Goal: Transaction & Acquisition: Purchase product/service

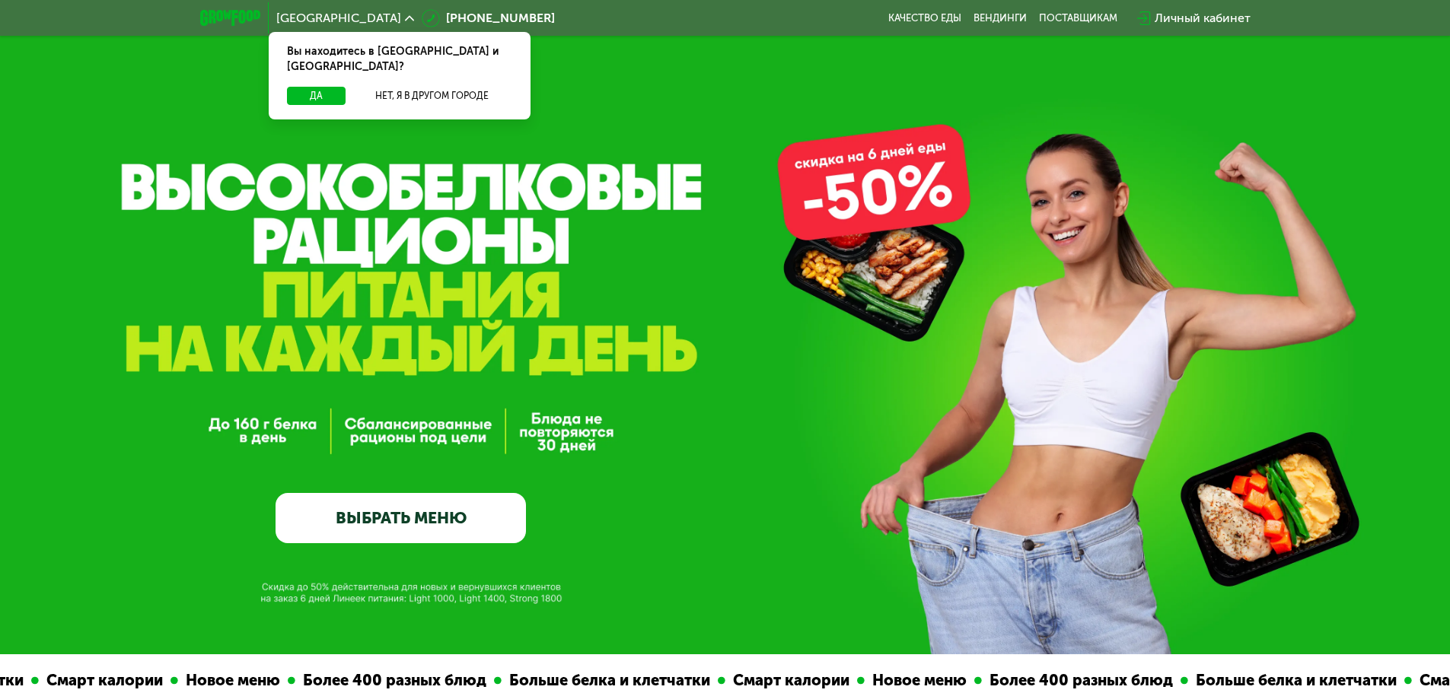
click at [372, 27] on div "Санкт-Петербург Вы находитесь в Санкт-Петербурге и обл.? Да Нет, я в другом гор…" at bounding box center [345, 18] width 153 height 27
click at [374, 15] on span "[GEOGRAPHIC_DATA]" at bounding box center [338, 18] width 125 height 12
click at [381, 18] on div "[GEOGRAPHIC_DATA]" at bounding box center [345, 18] width 138 height 12
click at [433, 517] on link "ВЫБРАТЬ МЕНЮ" at bounding box center [401, 518] width 250 height 50
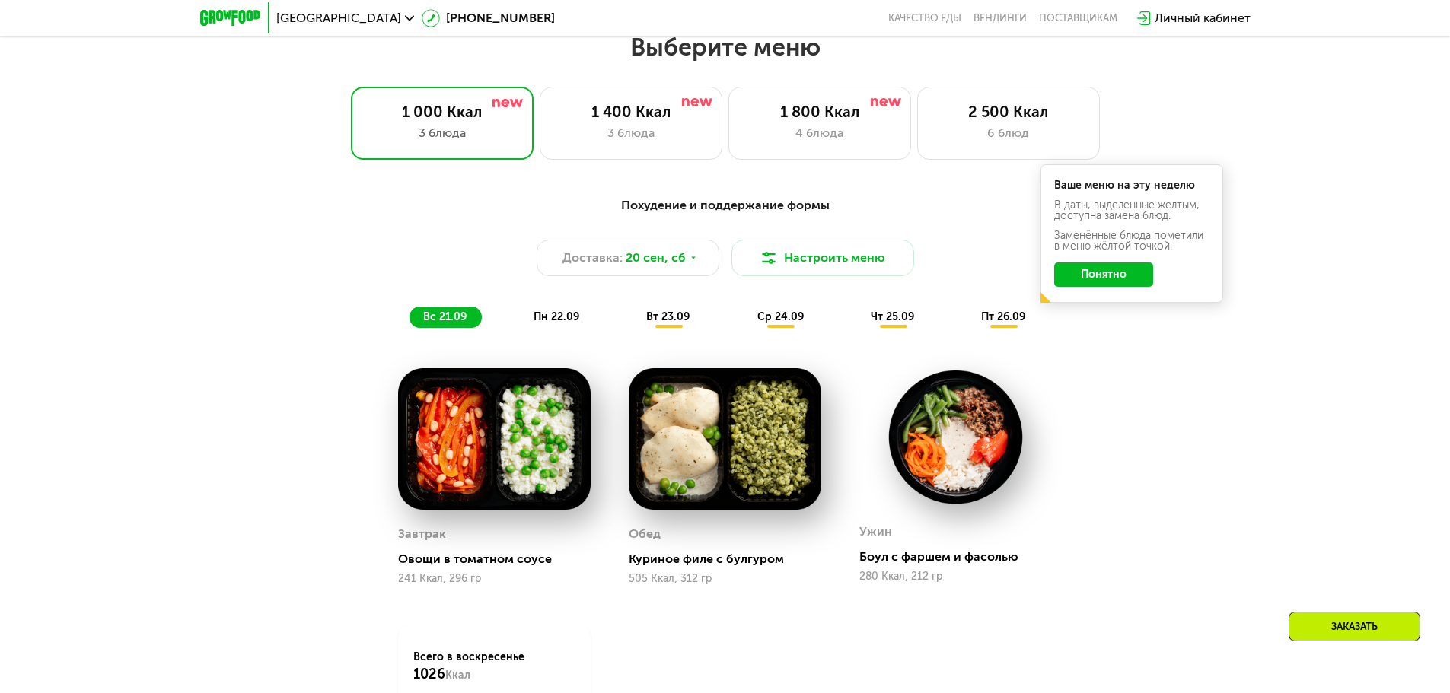
scroll to position [1261, 0]
click at [794, 130] on div "4 блюда" at bounding box center [819, 132] width 151 height 18
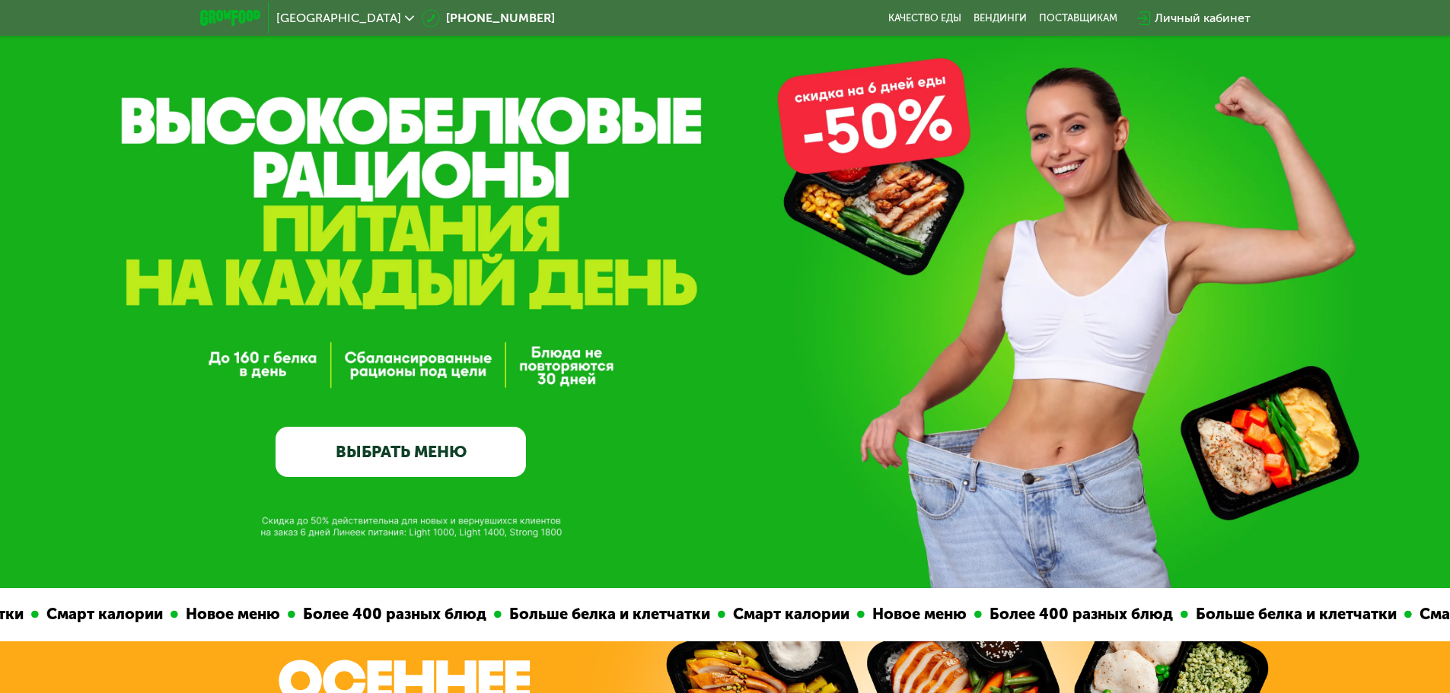
scroll to position [0, 0]
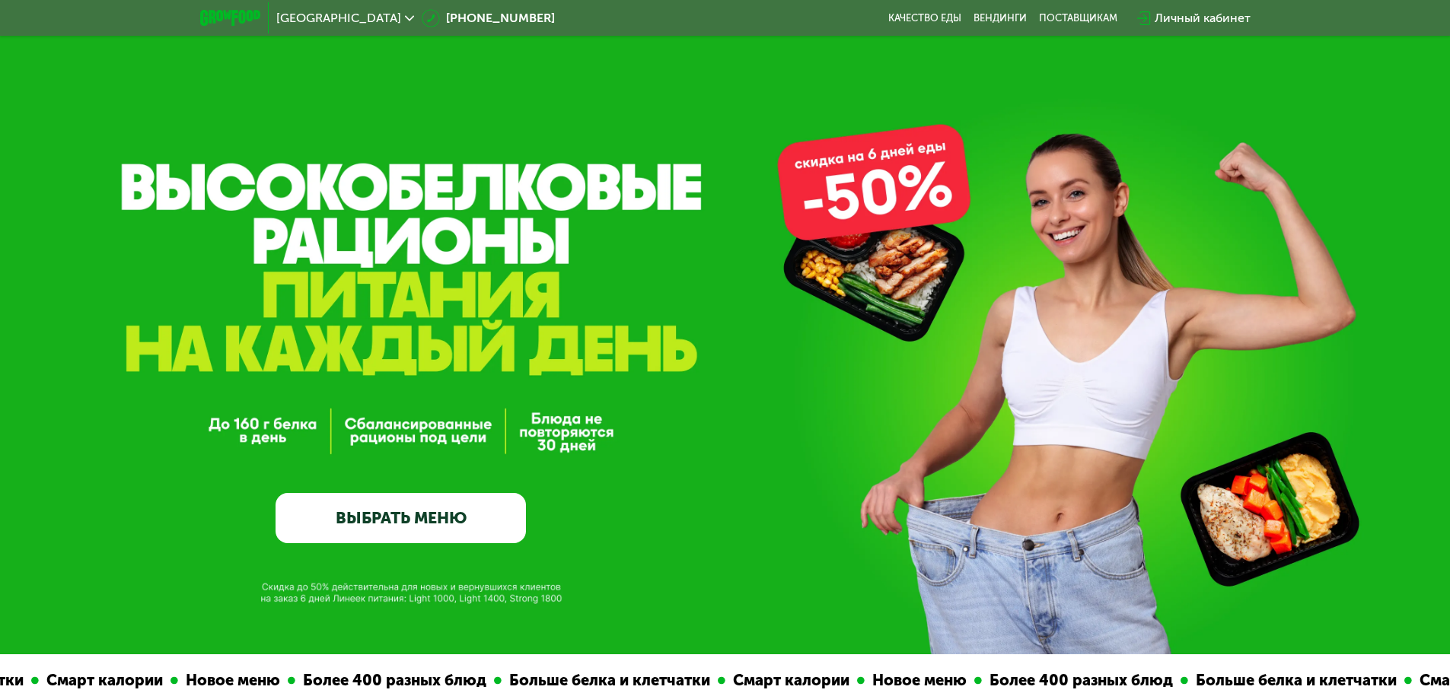
click at [459, 543] on link "ВЫБРАТЬ МЕНЮ" at bounding box center [401, 518] width 250 height 50
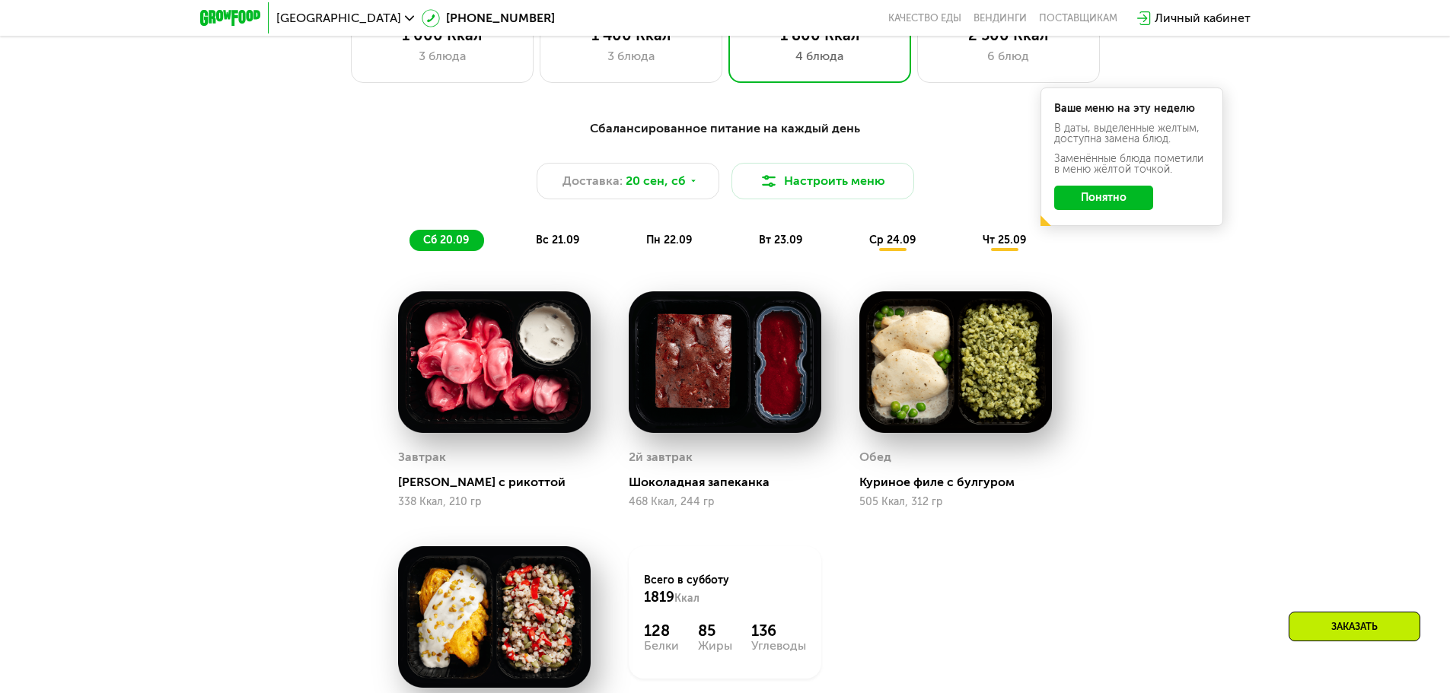
scroll to position [1185, 0]
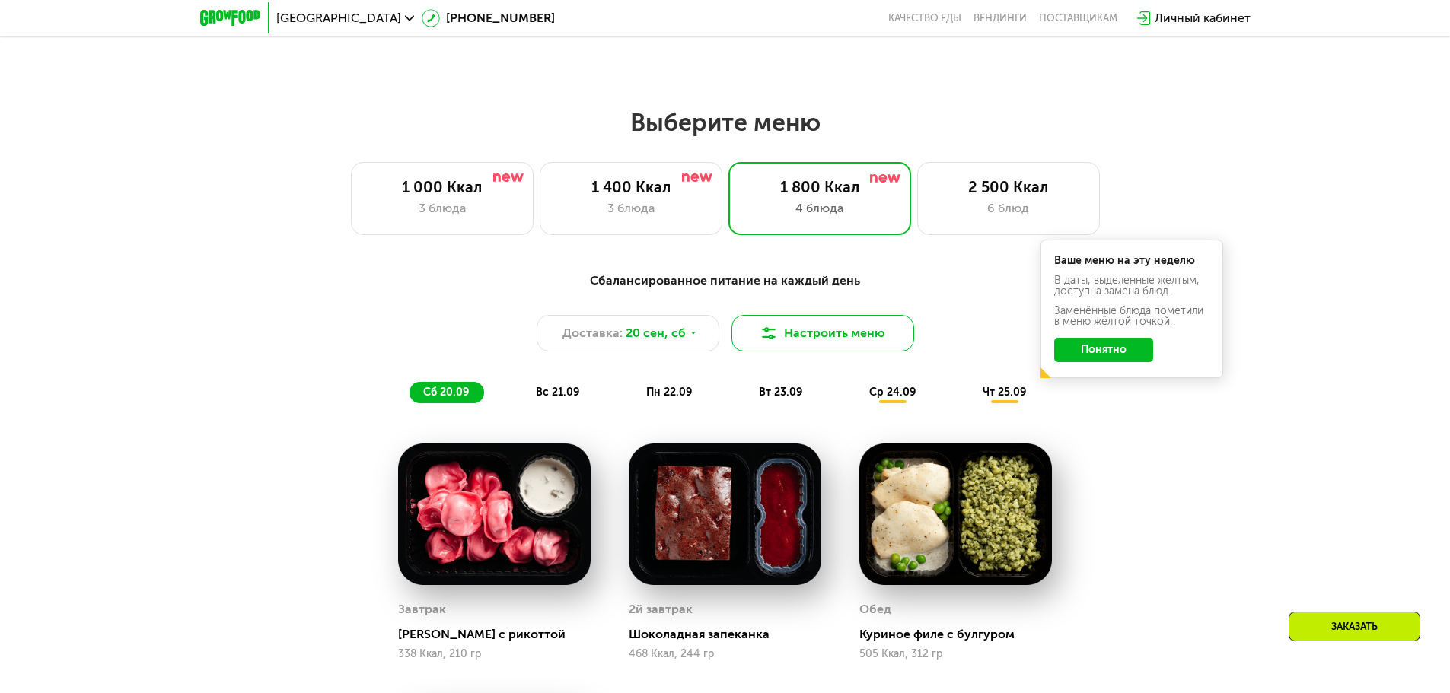
click at [801, 328] on button "Настроить меню" at bounding box center [822, 333] width 183 height 37
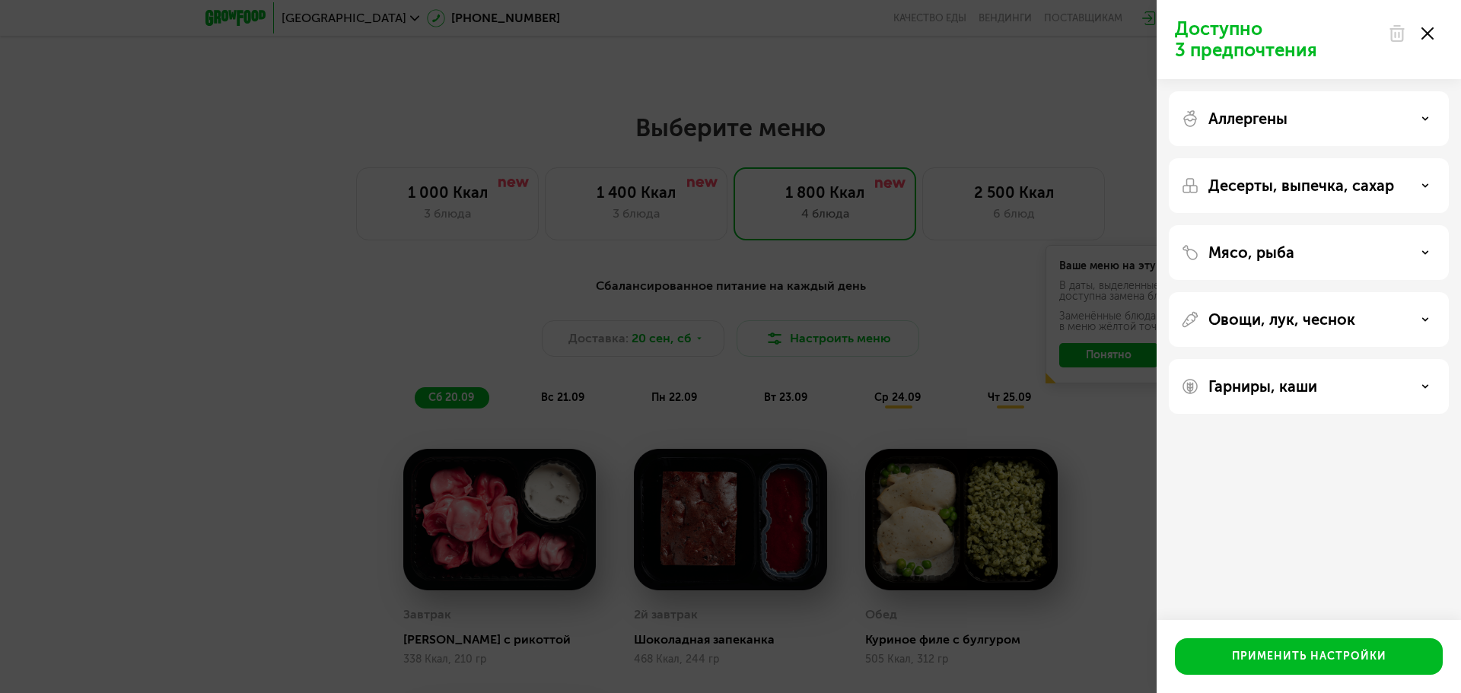
click at [1432, 34] on icon at bounding box center [1428, 33] width 12 height 12
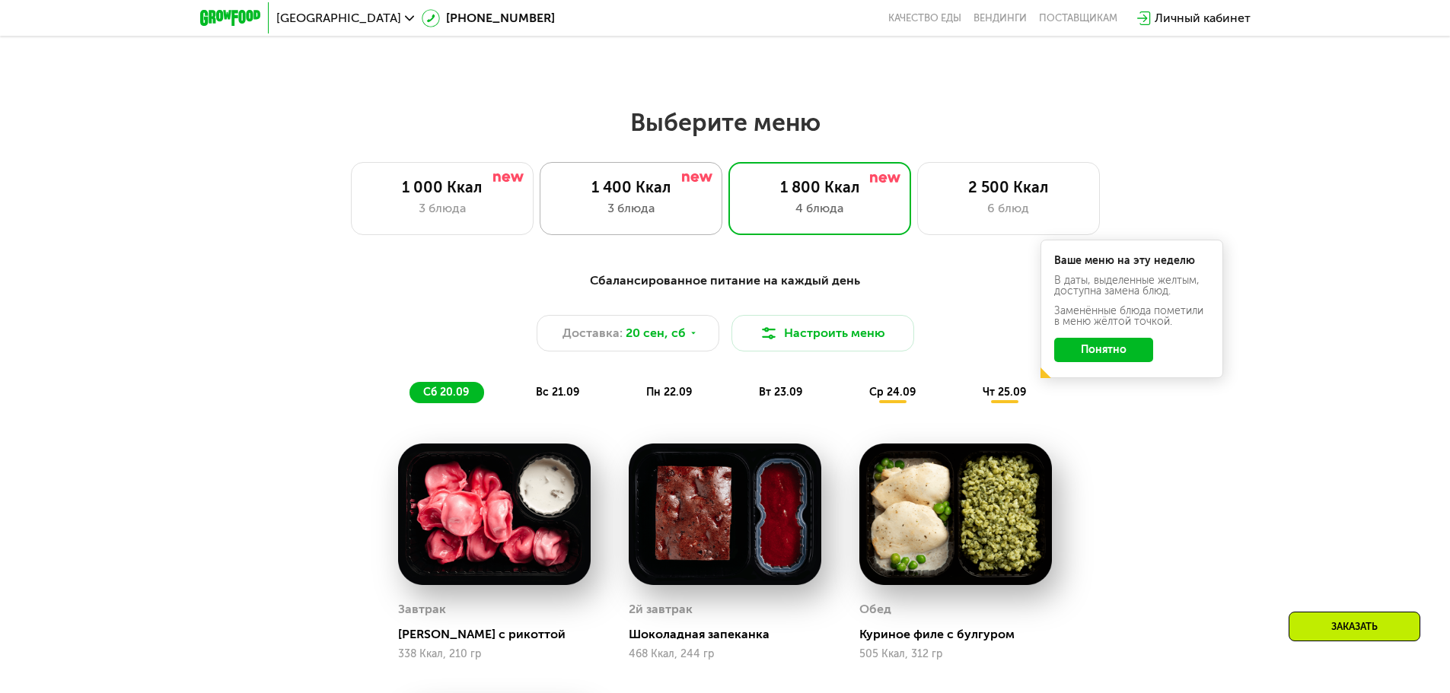
drag, startPoint x: 585, startPoint y: 209, endPoint x: 574, endPoint y: 215, distance: 12.6
click at [585, 209] on div "3 блюда" at bounding box center [631, 208] width 151 height 18
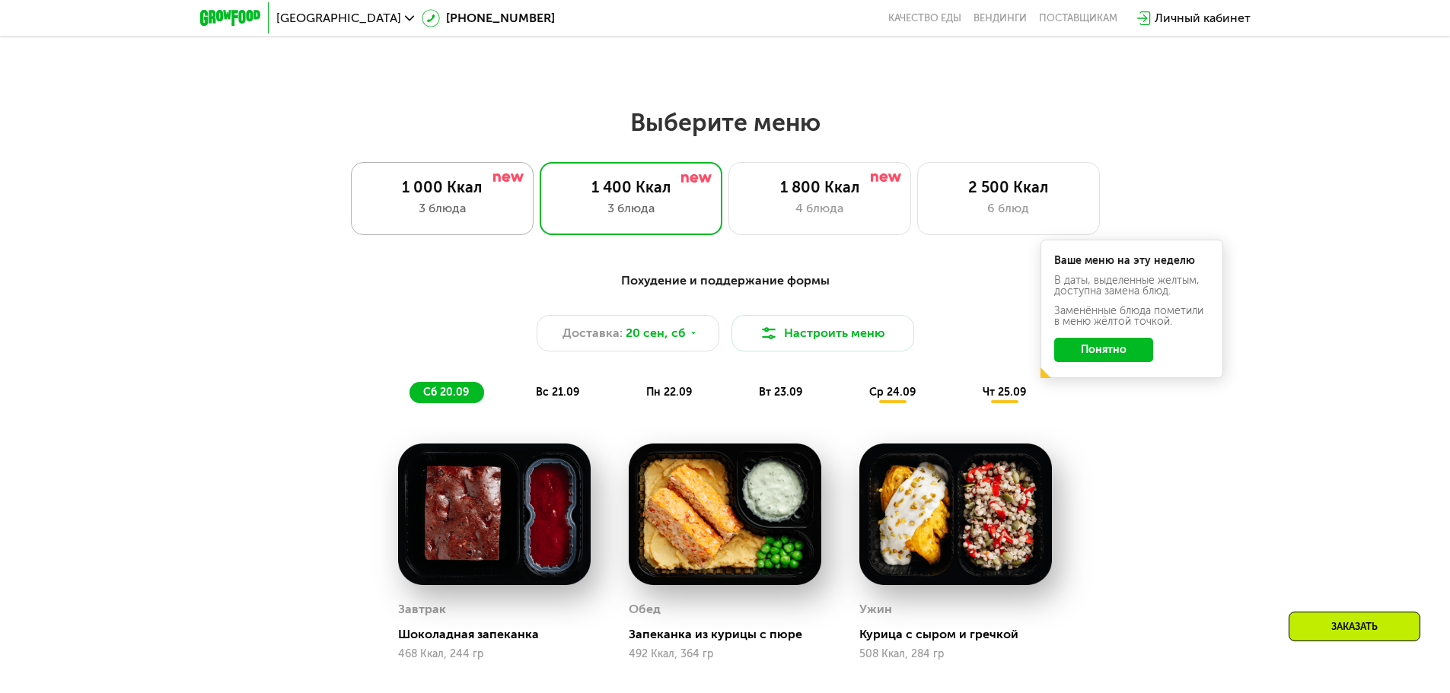
click at [424, 207] on div "3 блюда" at bounding box center [442, 208] width 151 height 18
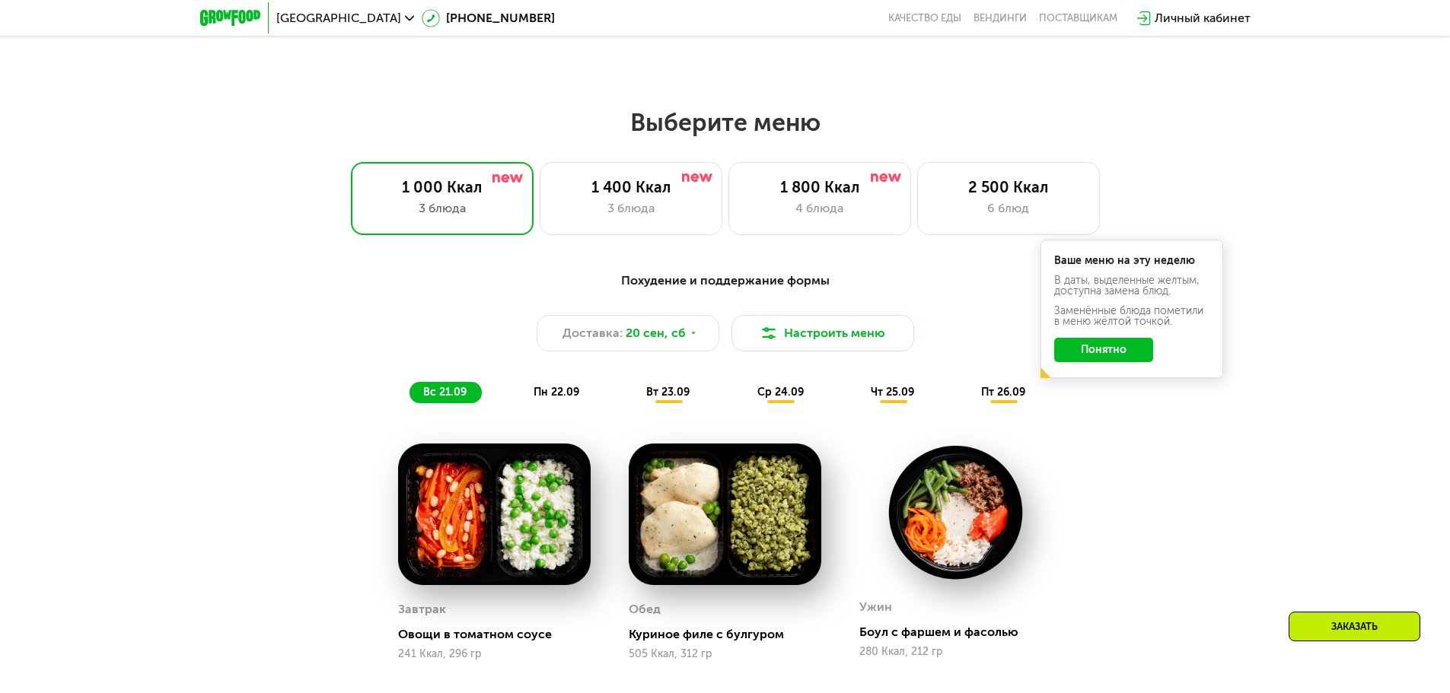
click at [722, 208] on div "1 000 Ккал 3 блюда 1 400 Ккал 3 блюда 1 800 Ккал 4 блюда 2 500 Ккал 6 блюд" at bounding box center [725, 198] width 1352 height 73
click at [818, 203] on div "1 800 Ккал 4 блюда" at bounding box center [819, 198] width 183 height 73
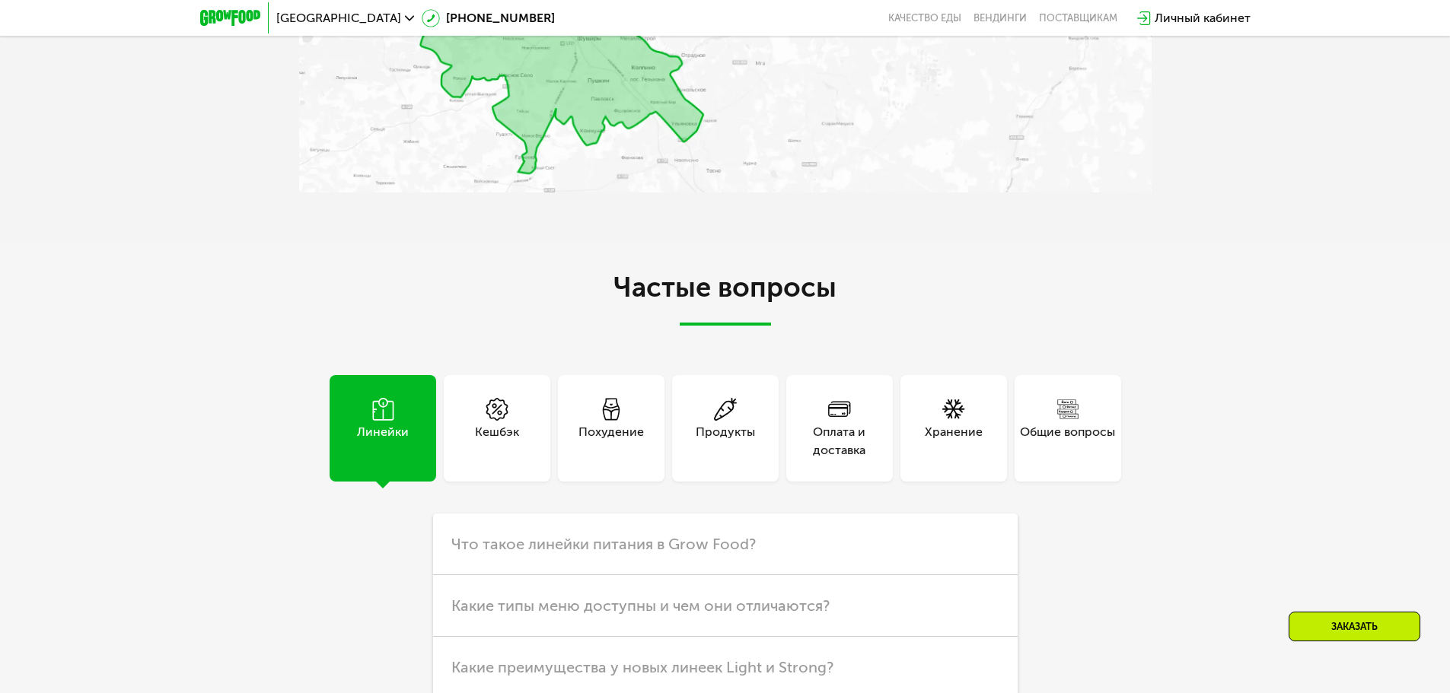
scroll to position [4306, 0]
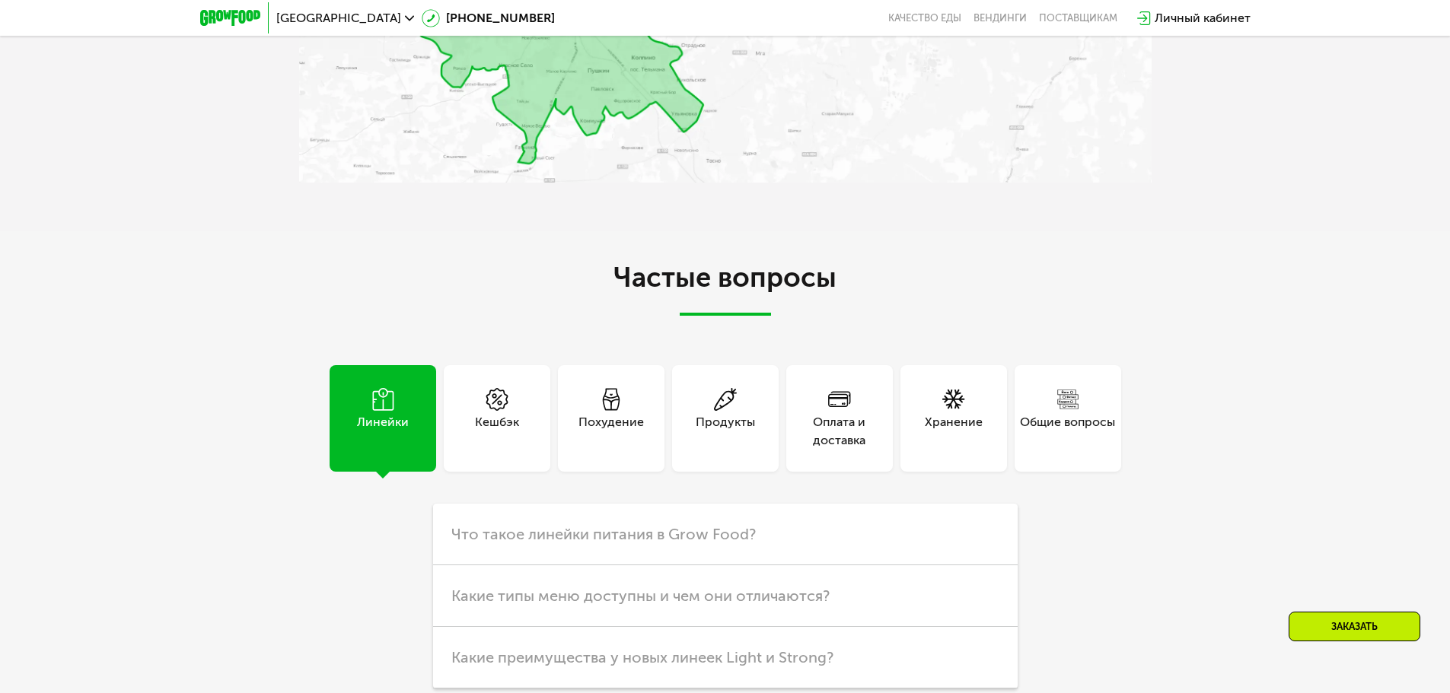
click at [570, 429] on div "Похудение" at bounding box center [611, 418] width 107 height 107
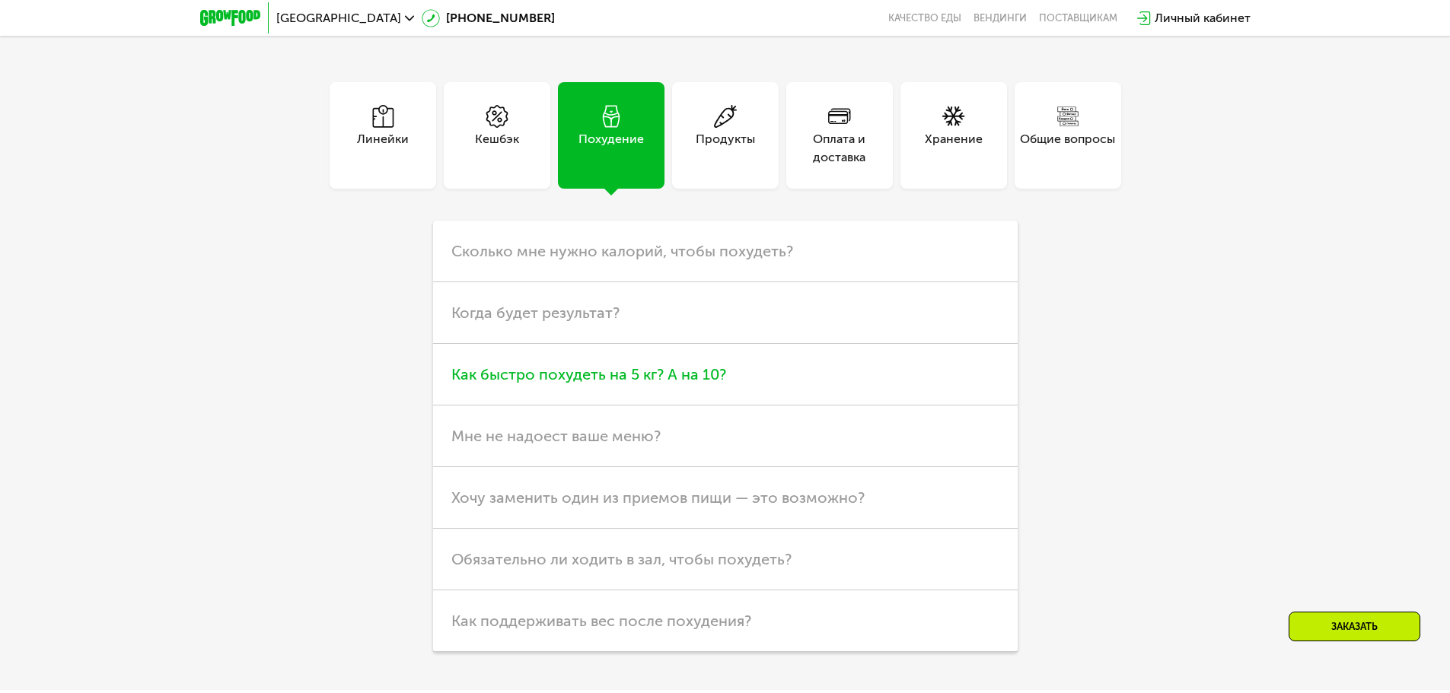
scroll to position [4686, 0]
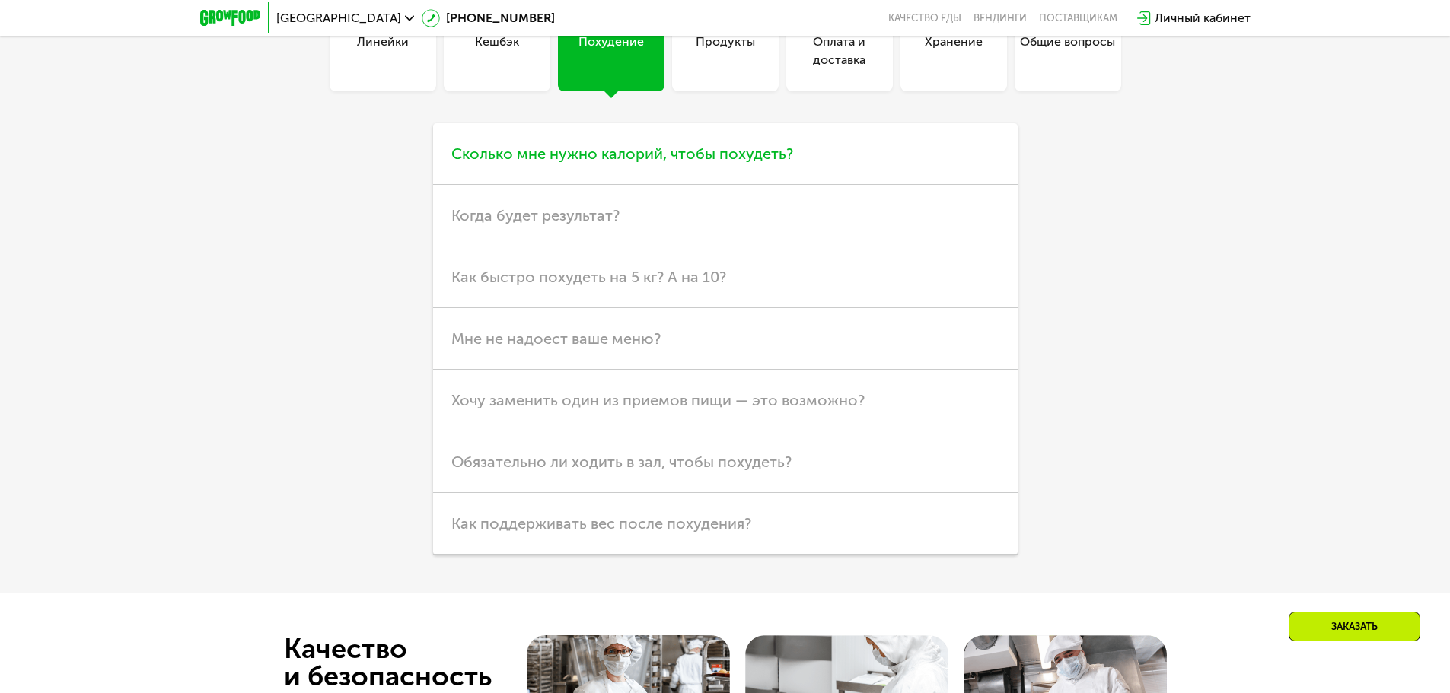
click at [604, 162] on span "Сколько мне нужно калорий, чтобы похудеть?" at bounding box center [622, 154] width 342 height 18
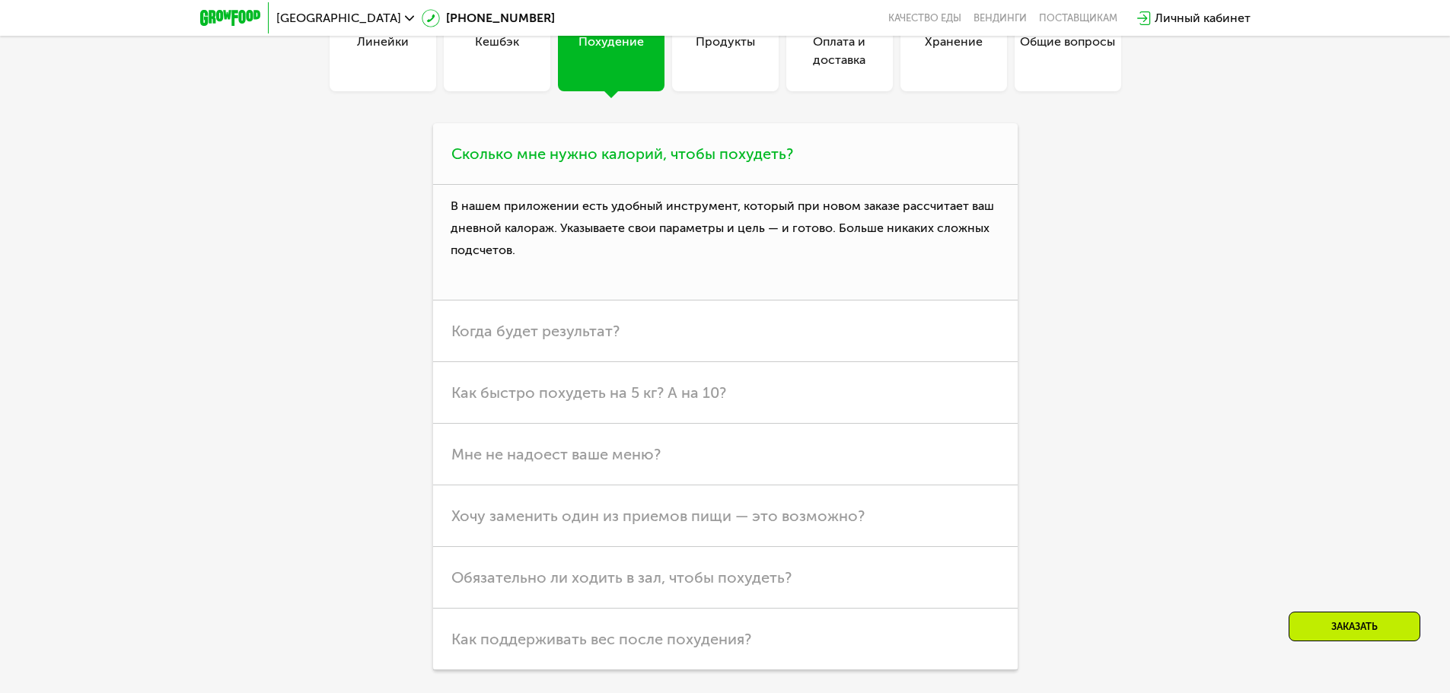
click at [634, 171] on h3 "Сколько мне нужно калорий, чтобы похудеть?" at bounding box center [725, 154] width 585 height 62
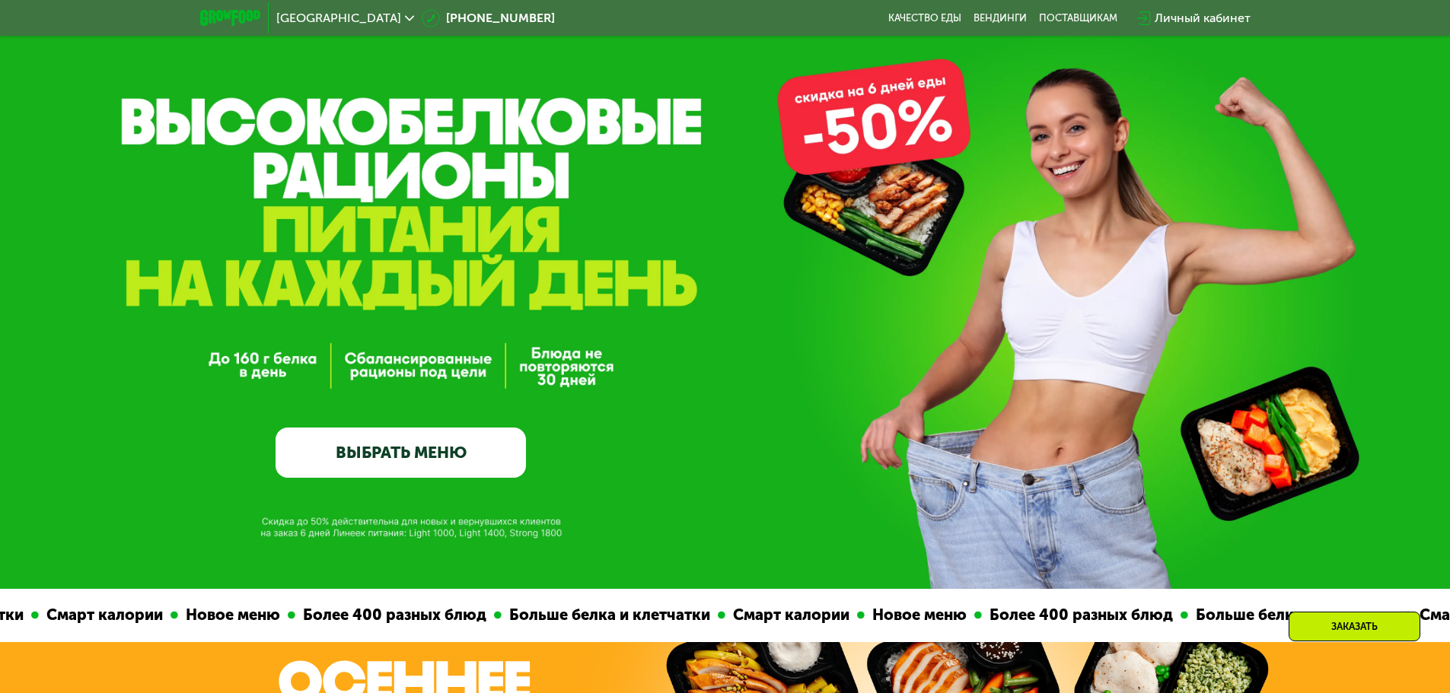
scroll to position [0, 0]
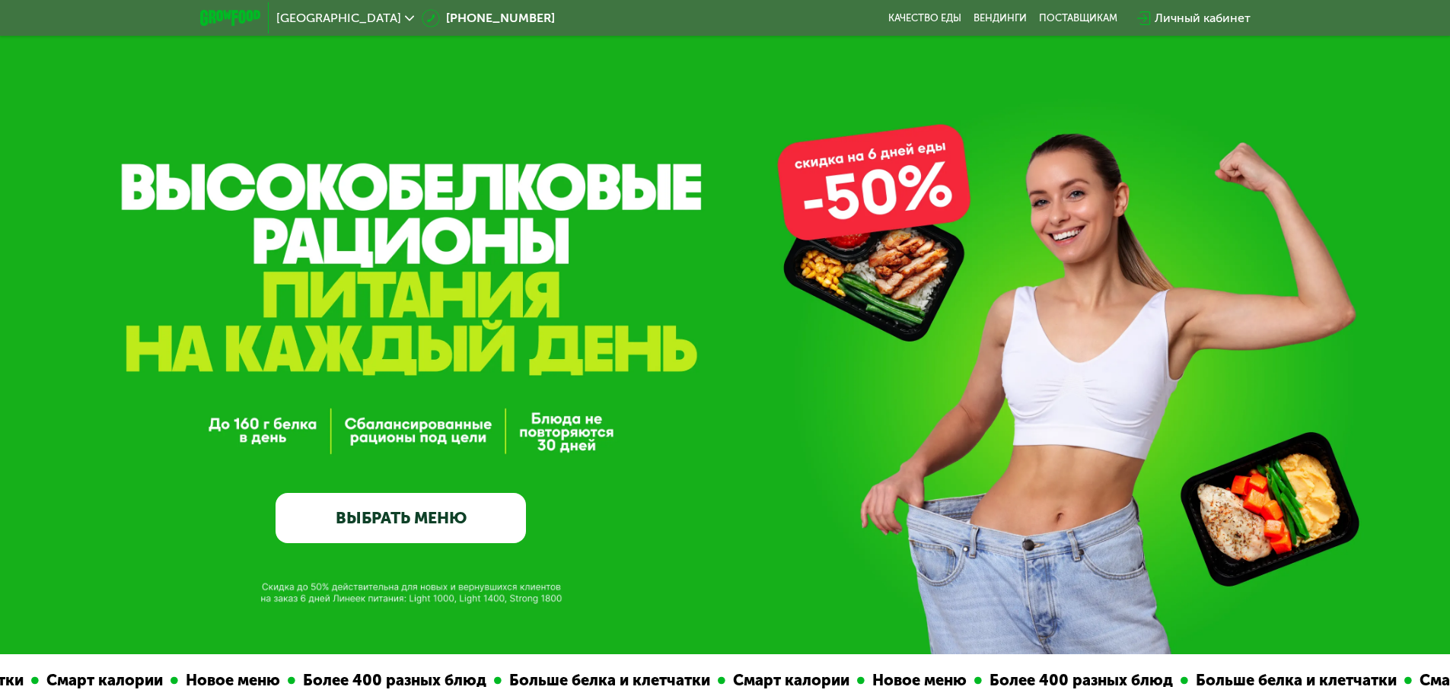
click at [1219, 12] on div "Личный кабинет" at bounding box center [1203, 18] width 96 height 18
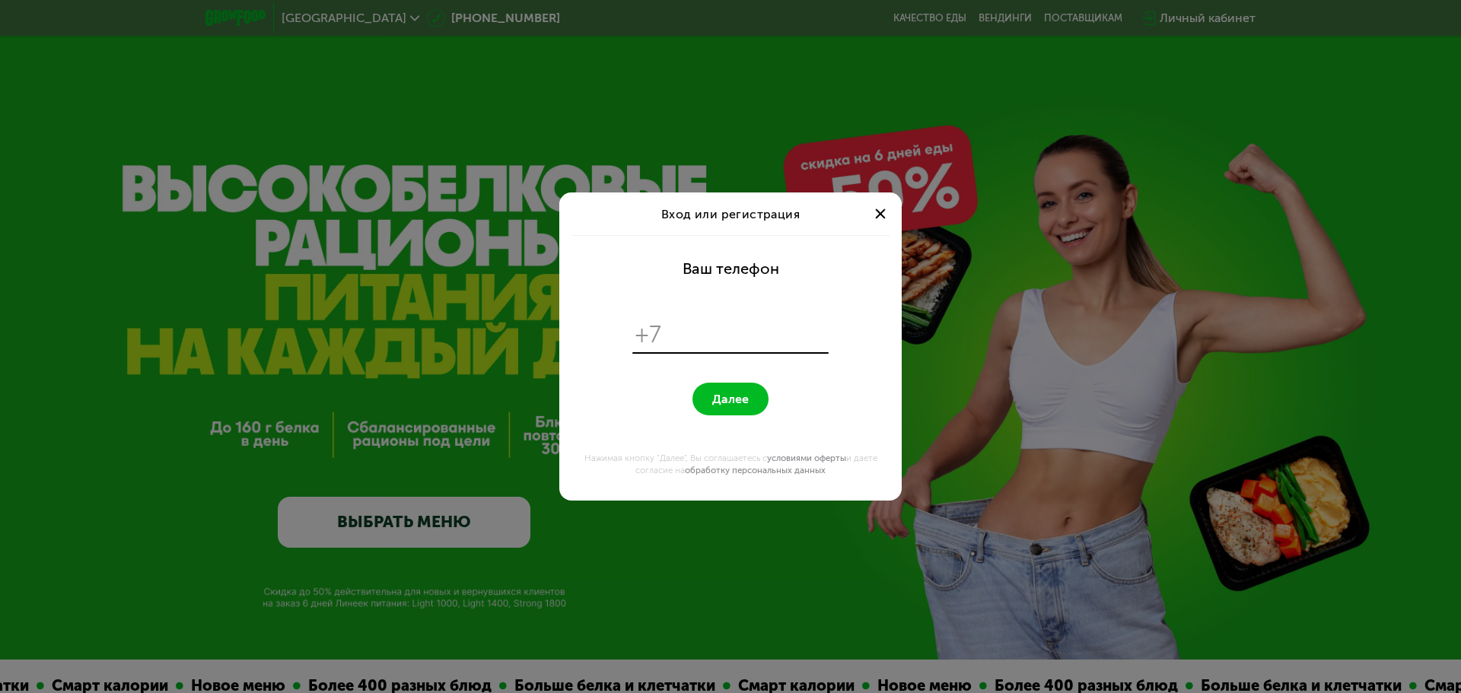
click at [685, 335] on input "tel" at bounding box center [748, 334] width 156 height 29
type input "**********"
click at [750, 403] on button "Далее" at bounding box center [731, 399] width 76 height 33
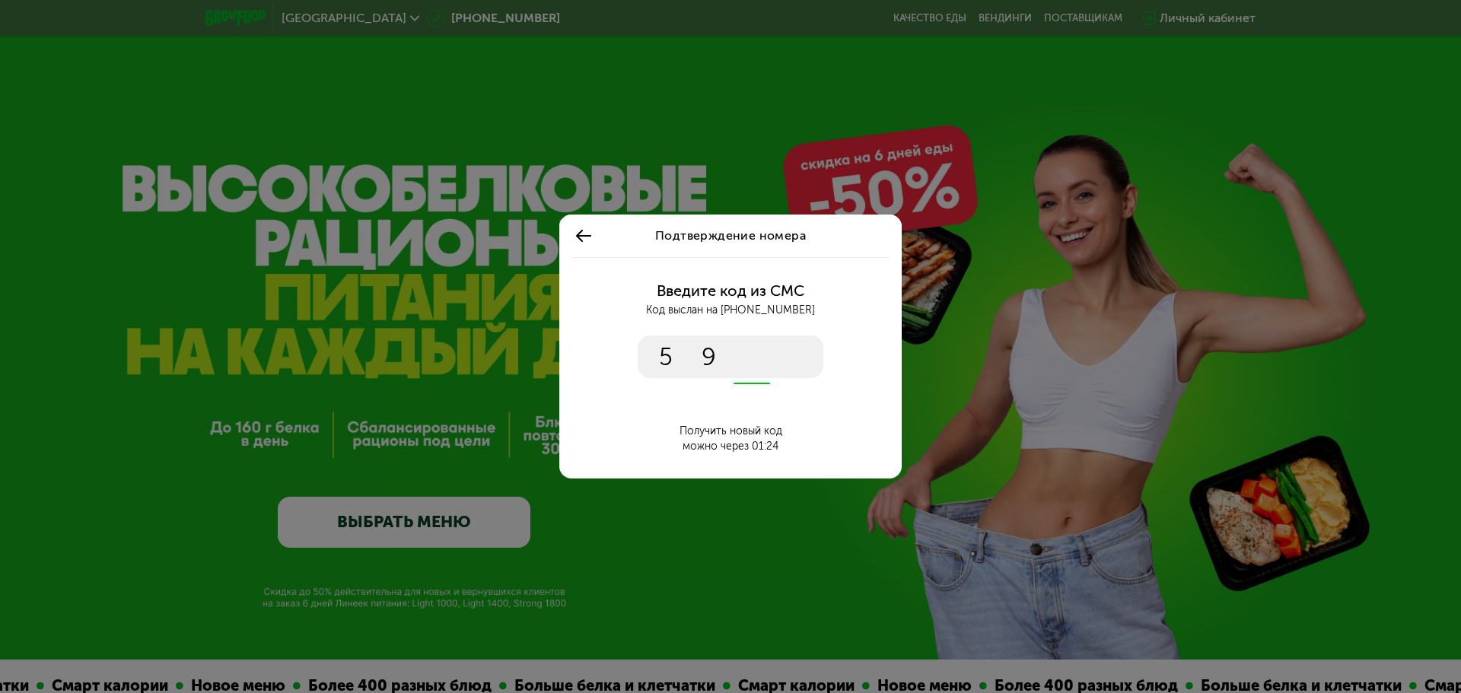
type input "****"
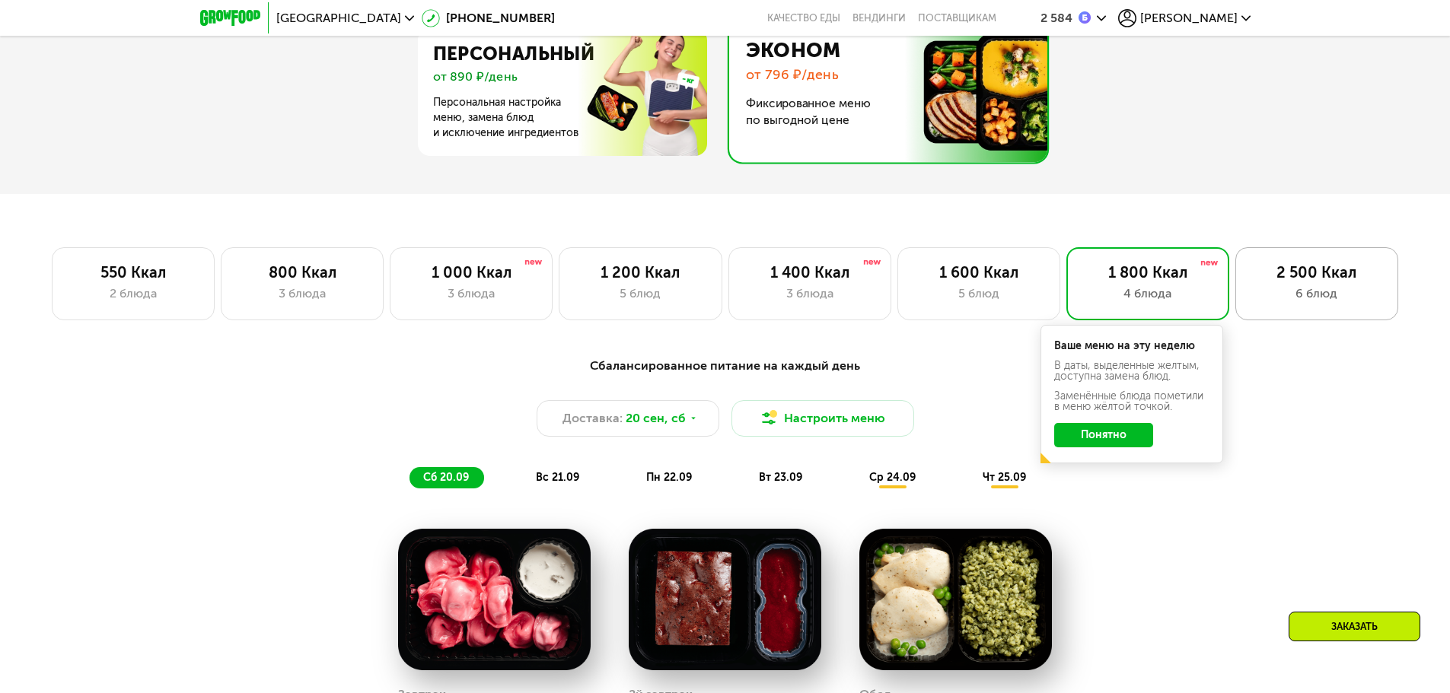
scroll to position [609, 0]
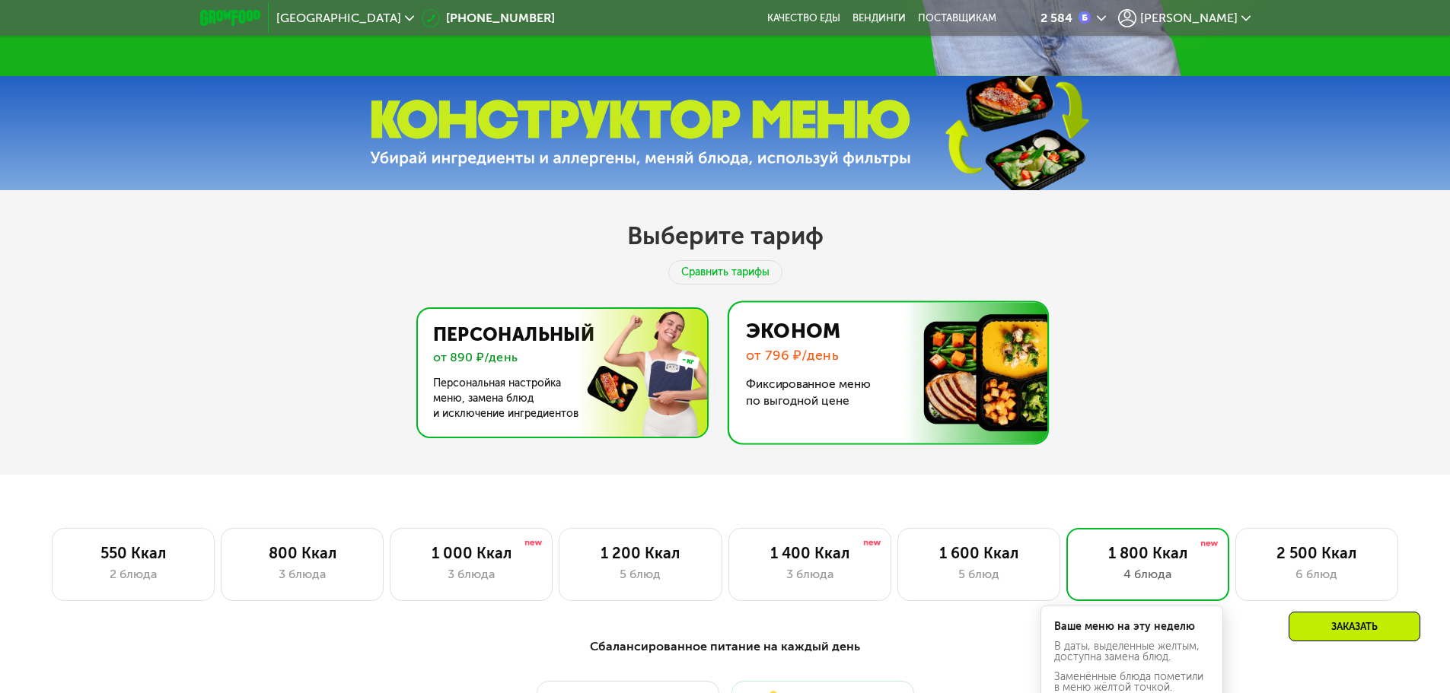
click at [594, 394] on img at bounding box center [558, 373] width 296 height 128
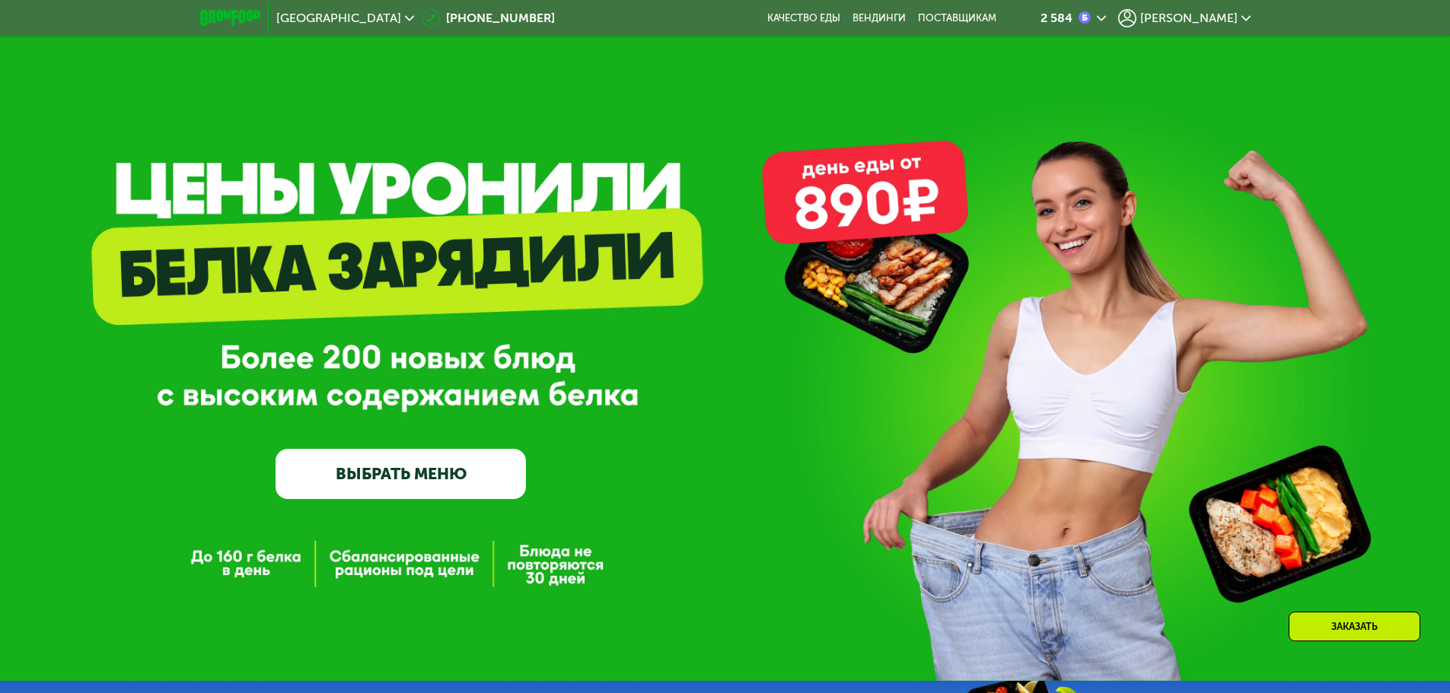
scroll to position [0, 0]
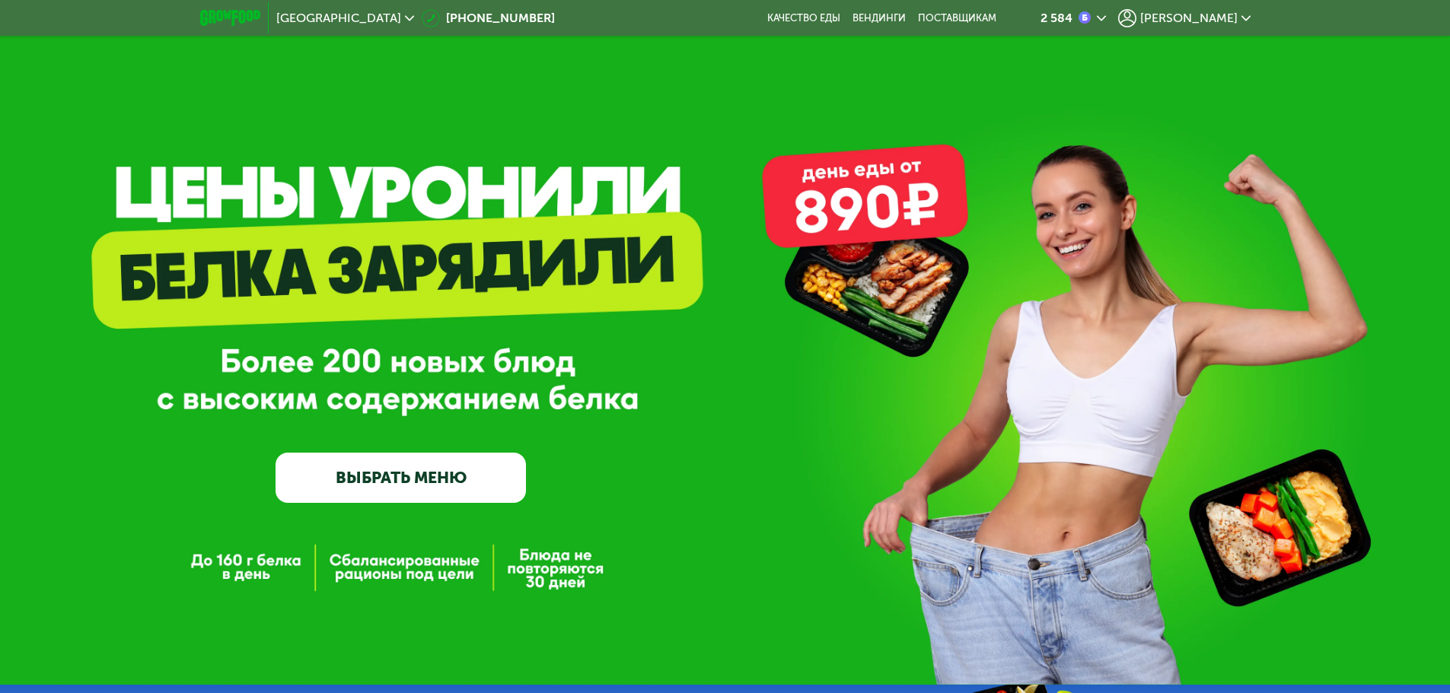
click at [1106, 26] on div "2 584" at bounding box center [1072, 18] width 65 height 18
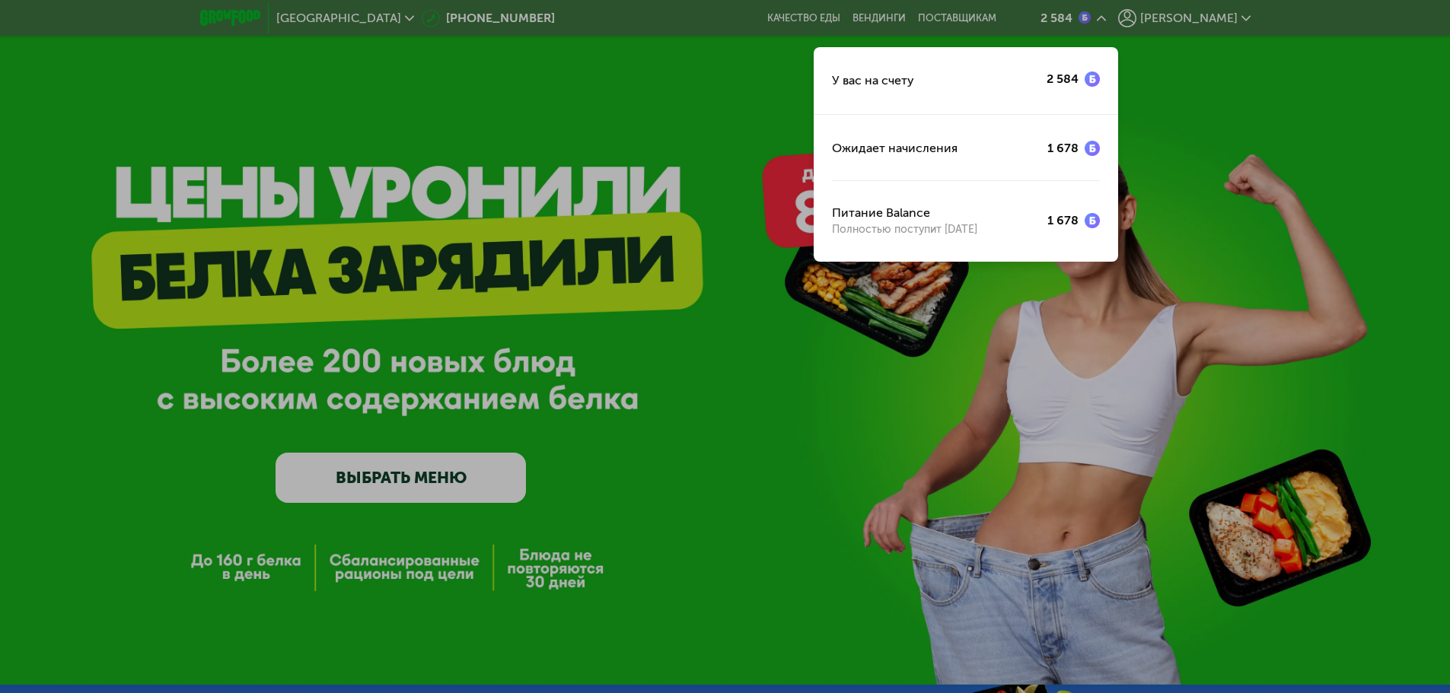
click at [1141, 24] on div at bounding box center [725, 346] width 1450 height 693
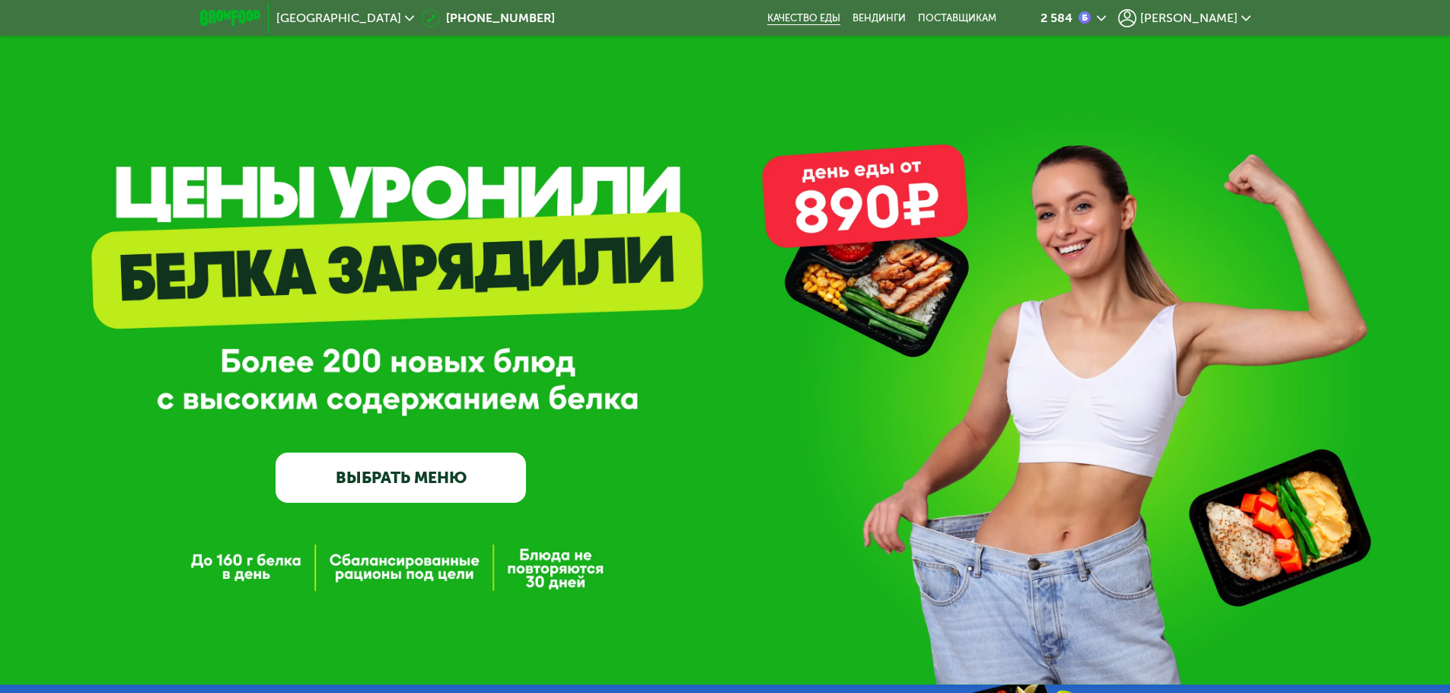
click at [840, 18] on link "Качество еды" at bounding box center [803, 18] width 73 height 12
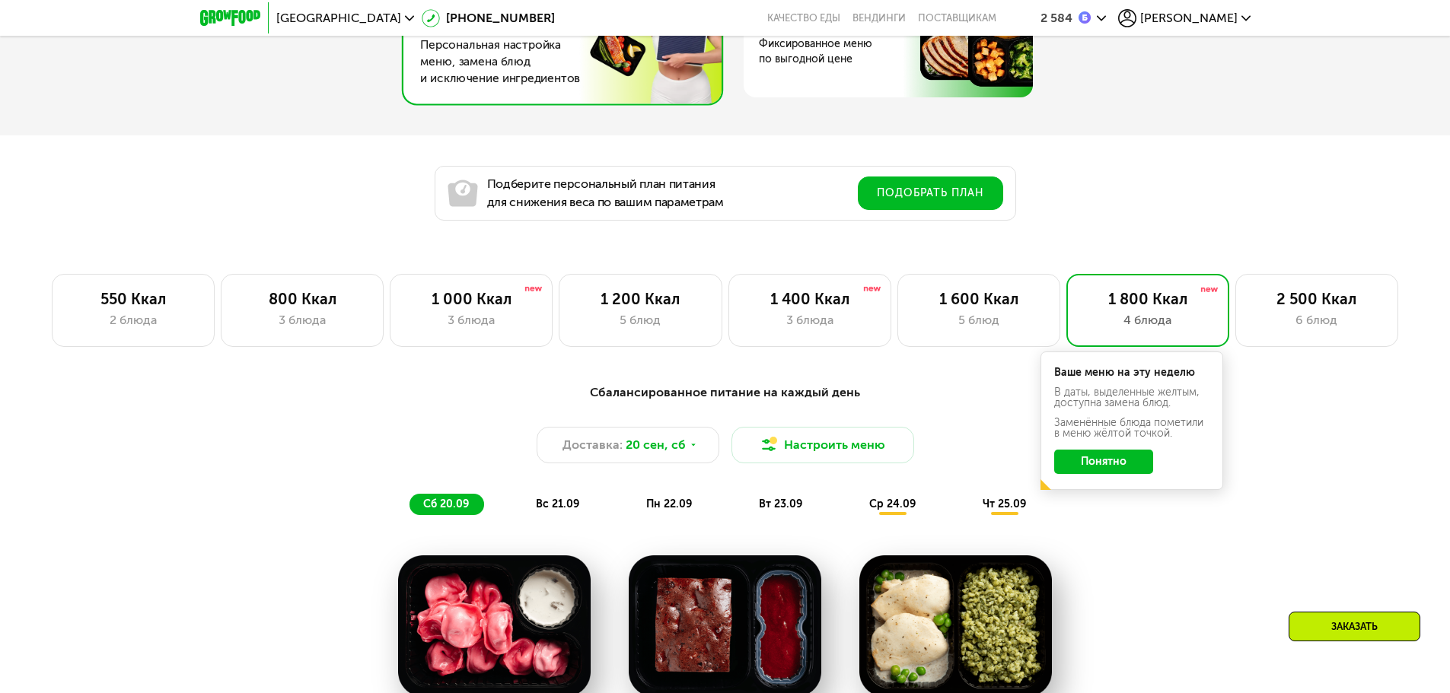
scroll to position [989, 0]
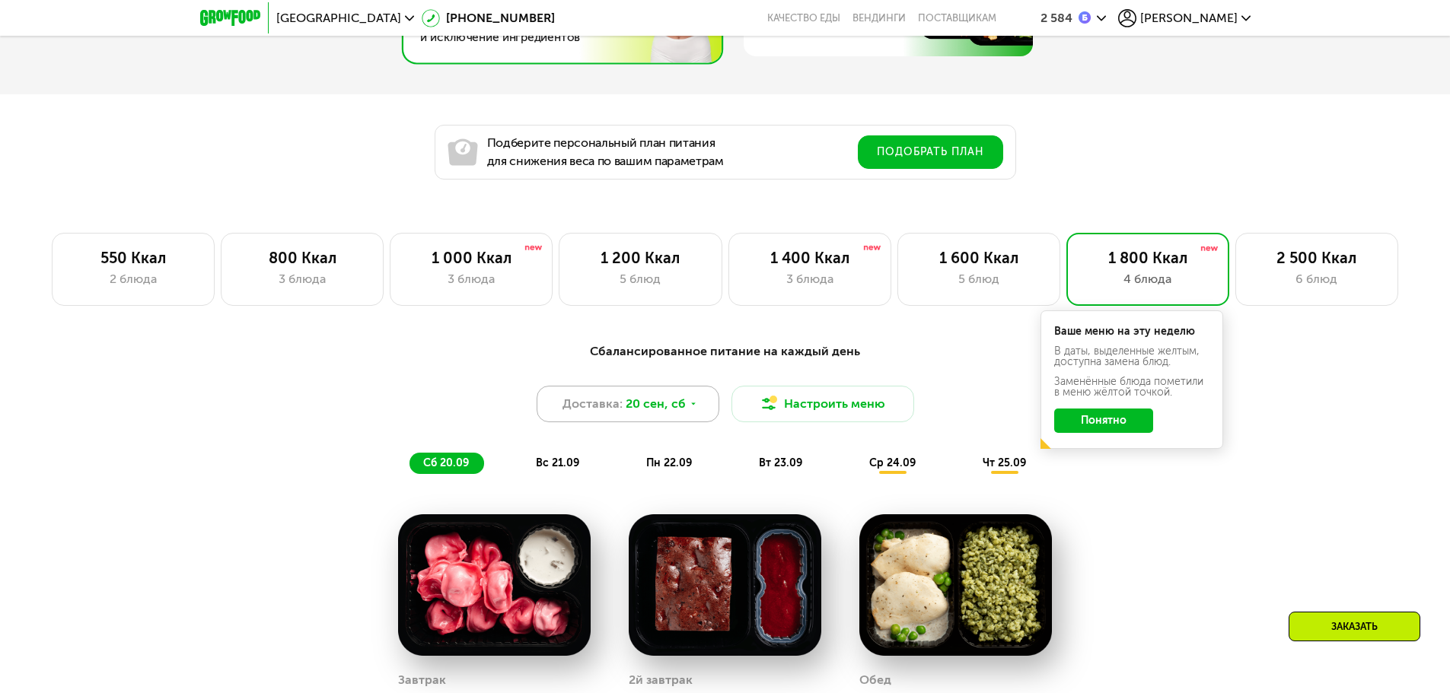
click at [655, 401] on span "20 сен, сб" at bounding box center [656, 404] width 60 height 18
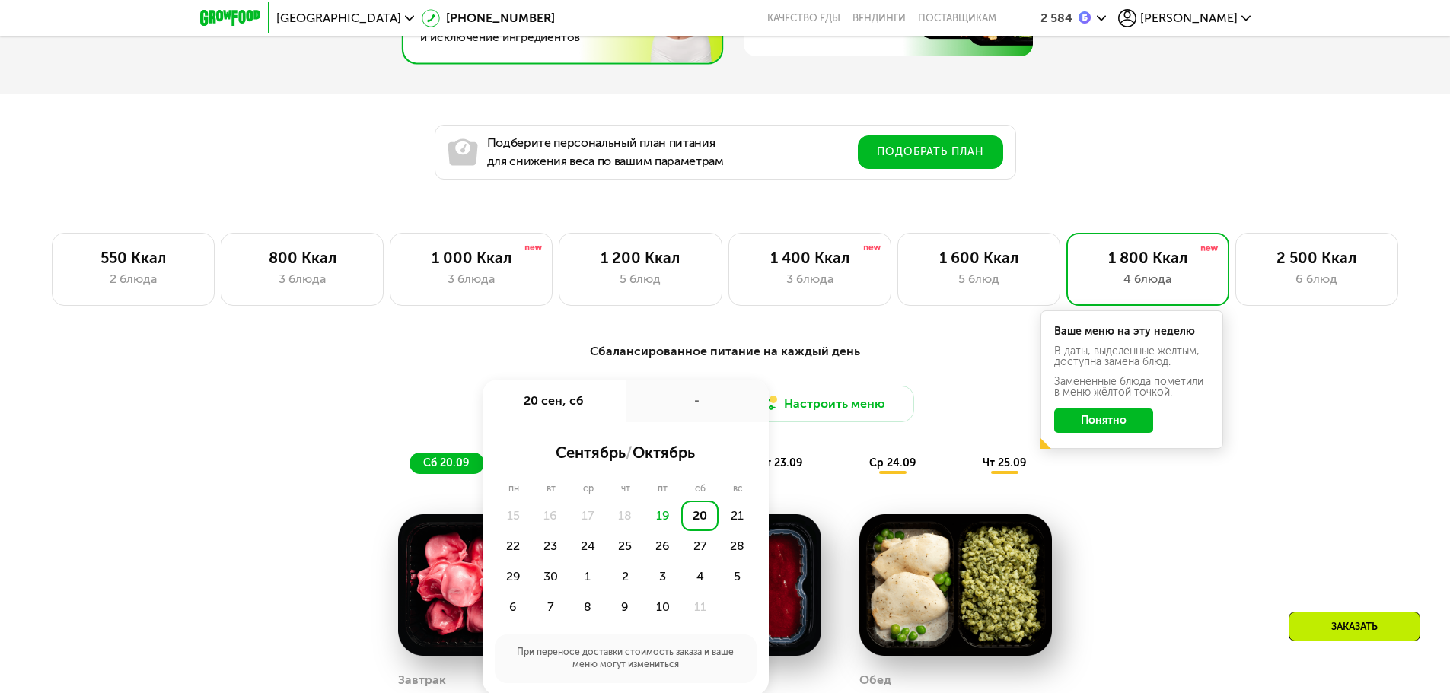
click at [1171, 506] on div "Сбалансированное питание на каждый день Доставка: 20 сен, сб 20 сен, сб - сентя…" at bounding box center [725, 691] width 938 height 716
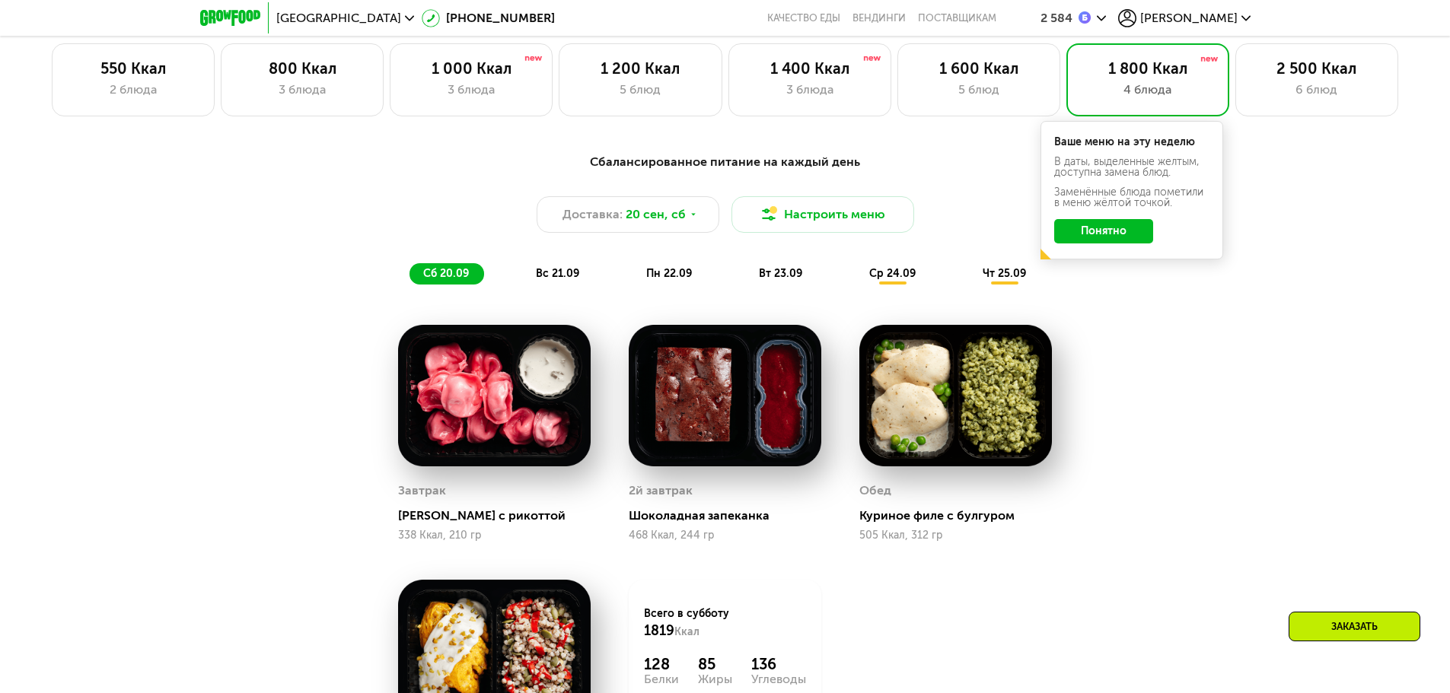
scroll to position [1294, 0]
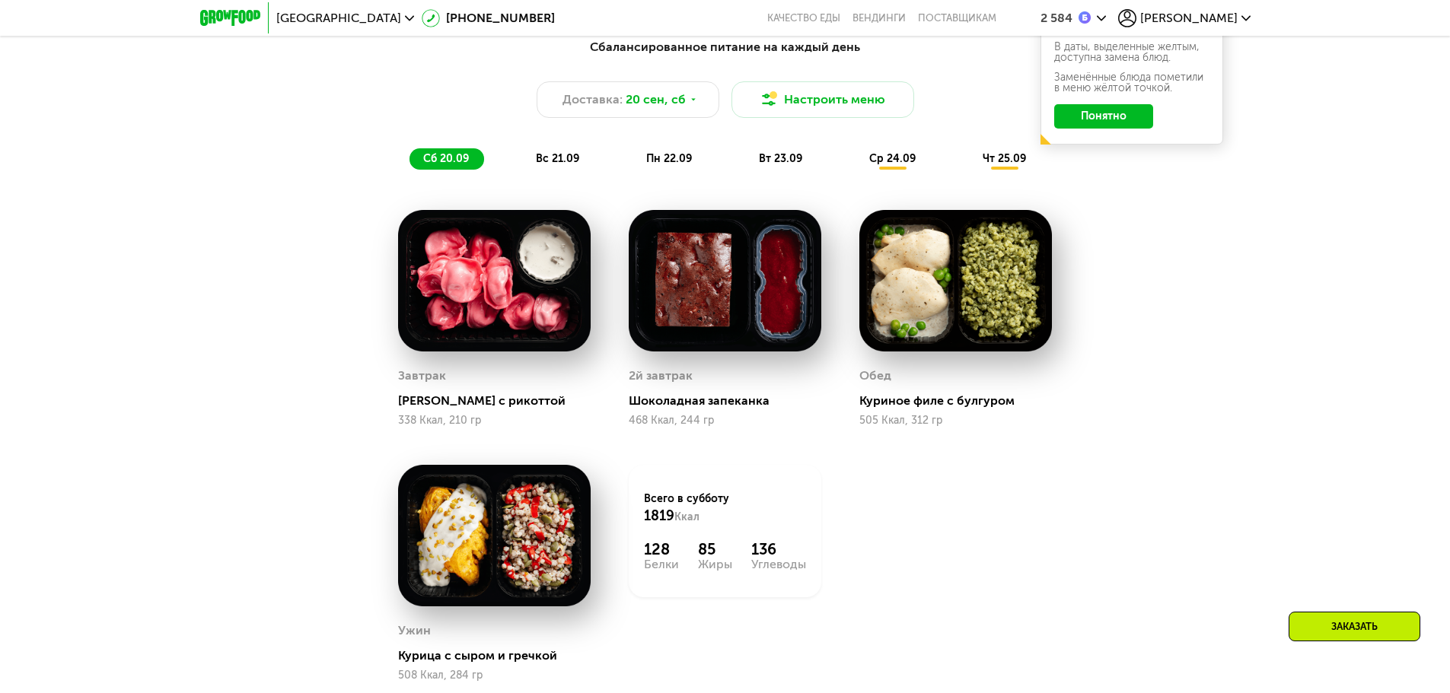
click at [553, 152] on div "Сбалансированное питание на каждый день Доставка: 20 сен, сб Настроить меню сб …" at bounding box center [725, 104] width 901 height 132
drag, startPoint x: 560, startPoint y: 161, endPoint x: 559, endPoint y: 177, distance: 16.8
click at [560, 161] on span "вс 21.09" at bounding box center [557, 158] width 43 height 13
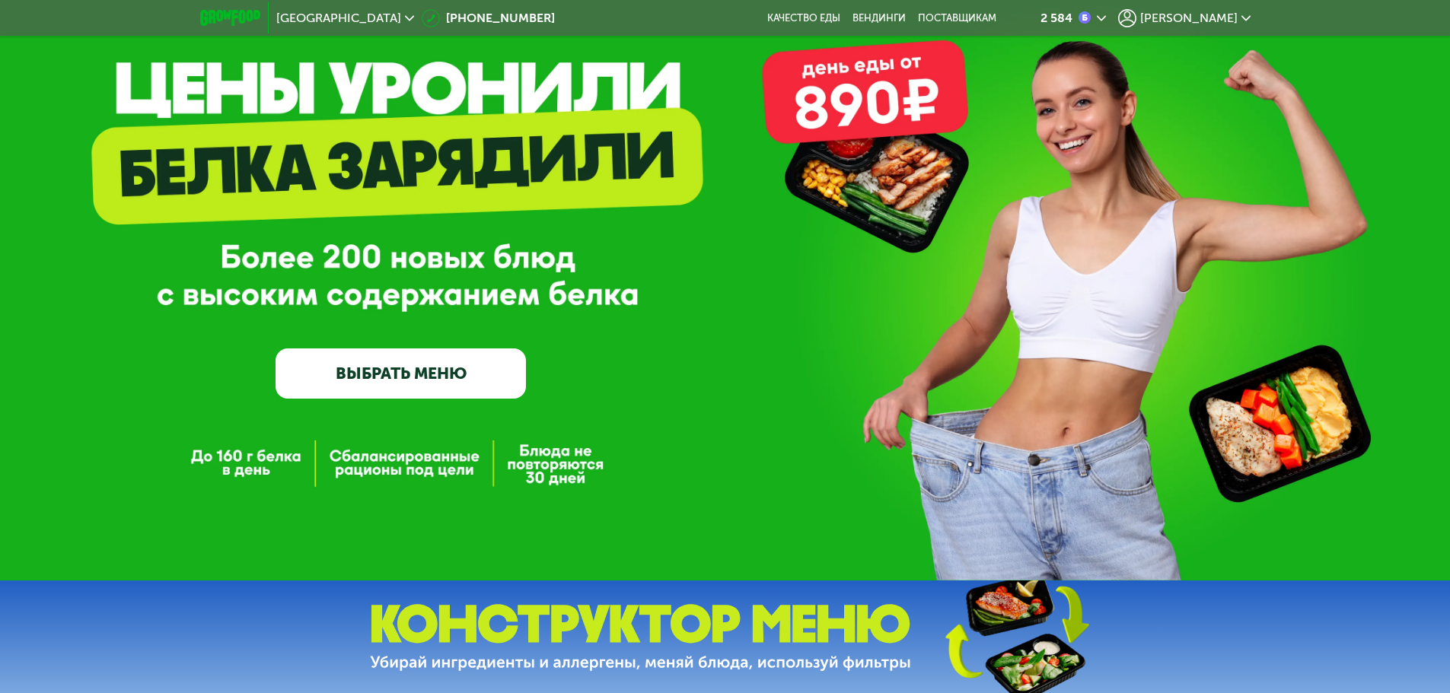
scroll to position [0, 0]
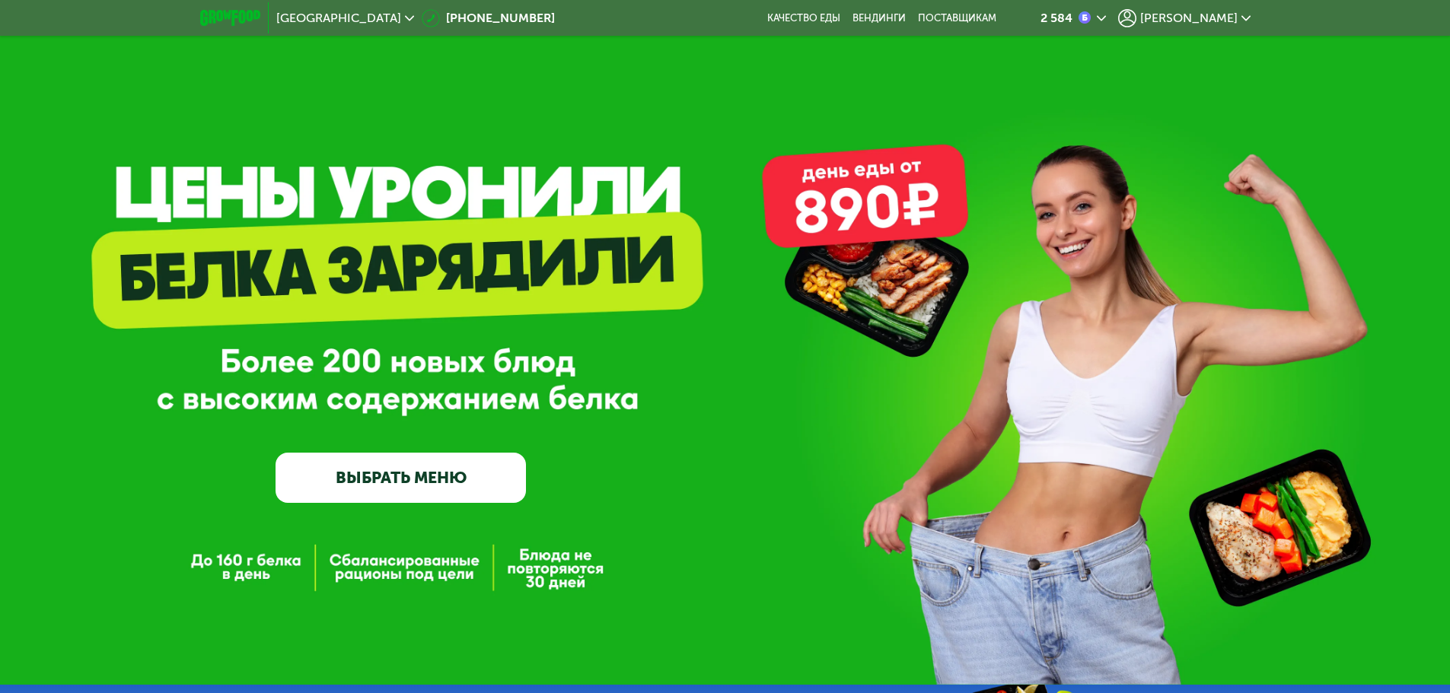
click at [1212, 20] on span "[PERSON_NAME]" at bounding box center [1188, 18] width 97 height 12
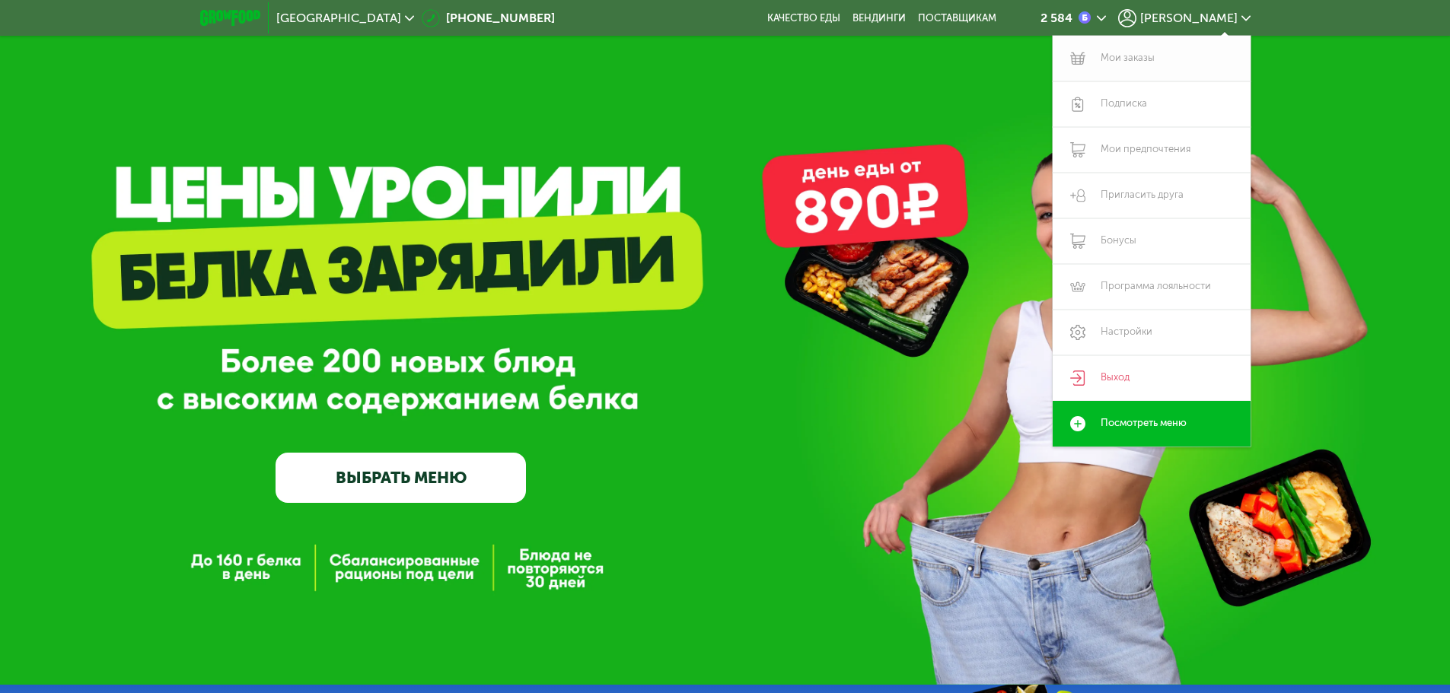
click at [1123, 63] on link "Мои заказы" at bounding box center [1152, 59] width 198 height 46
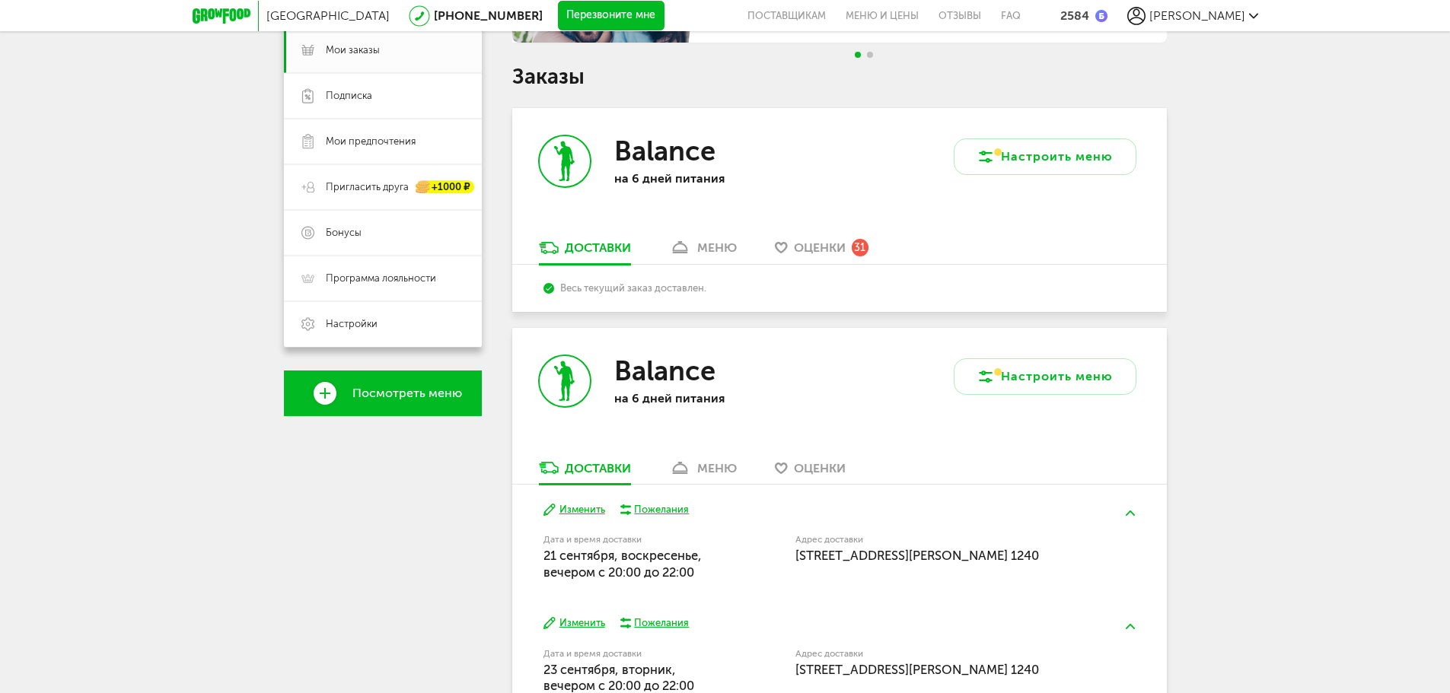
click at [708, 247] on div "меню" at bounding box center [717, 248] width 40 height 14
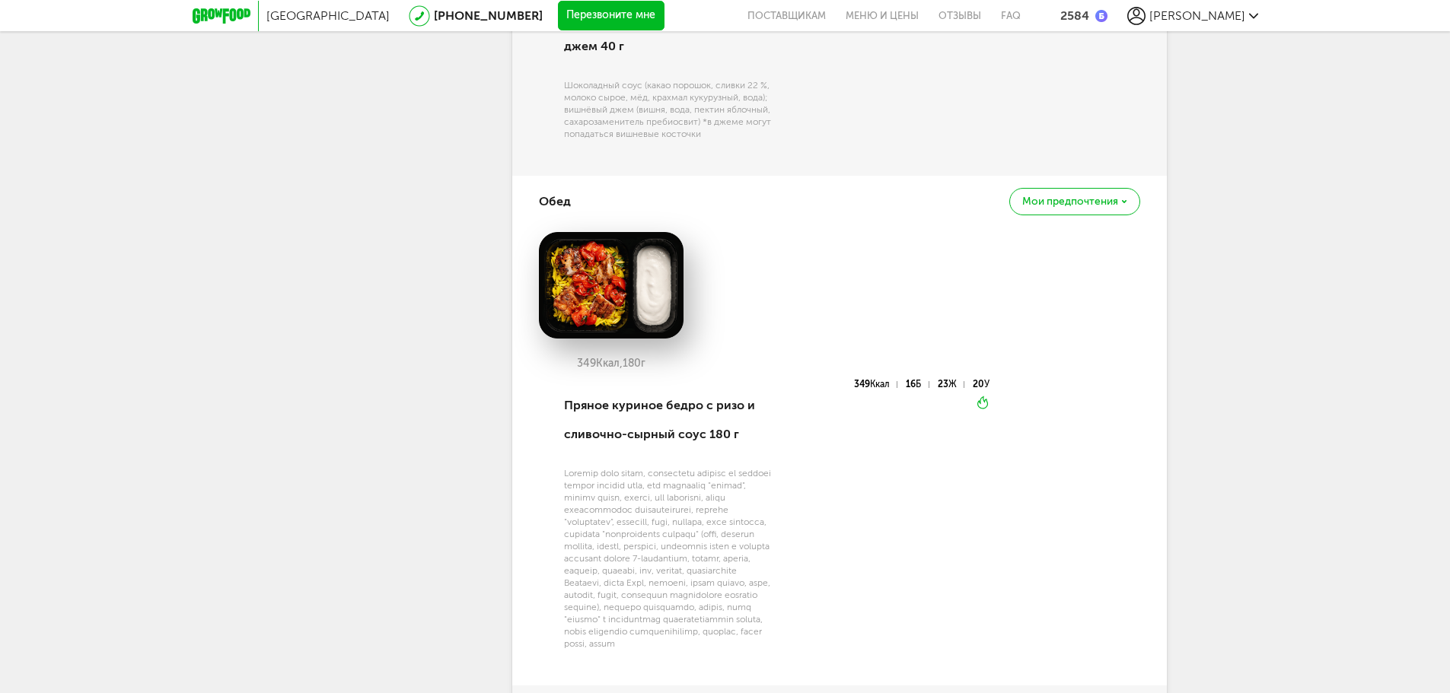
scroll to position [1440, 0]
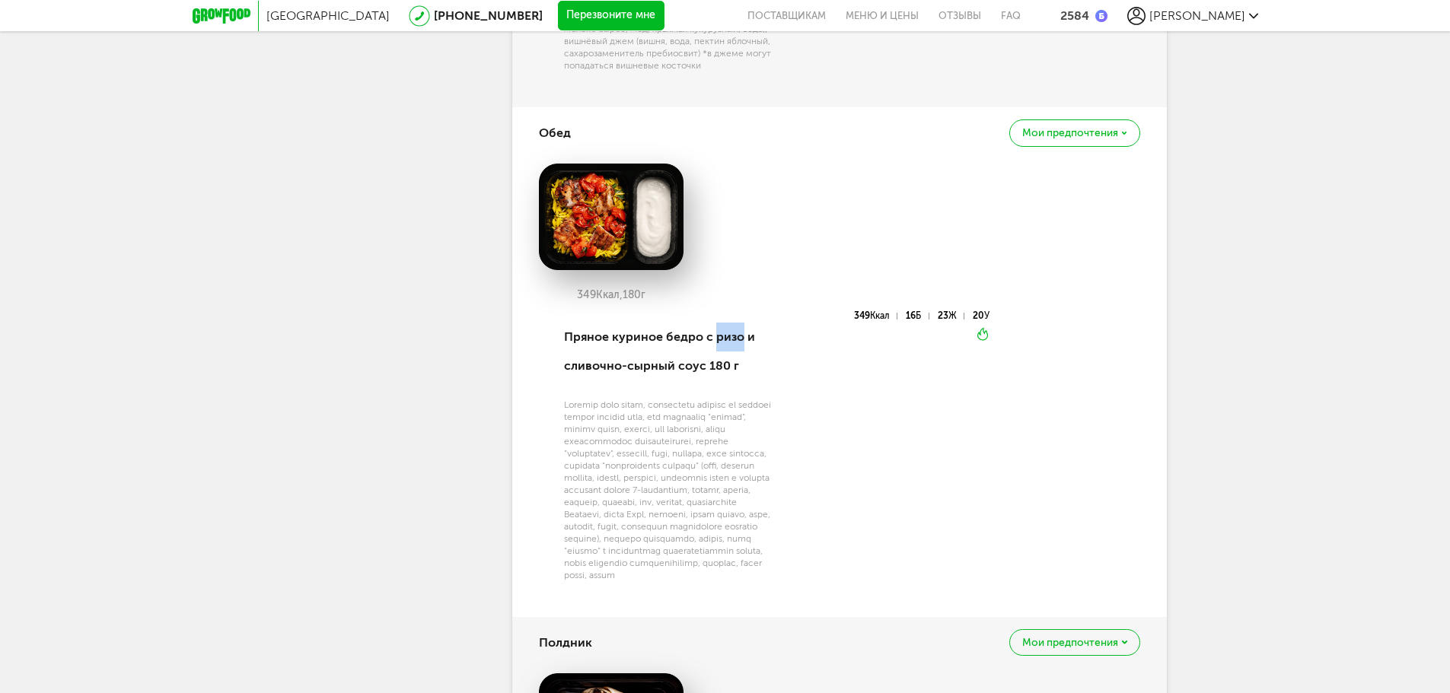
drag, startPoint x: 718, startPoint y: 341, endPoint x: 741, endPoint y: 342, distance: 22.9
click at [741, 342] on div "Пряное куриное бедро с ризо и сливочно-сырный соус 180 г" at bounding box center [669, 351] width 211 height 81
click at [623, 388] on div "Пряное куриное бедро с ризо и сливочно-сырный соус 180 г" at bounding box center [669, 351] width 211 height 81
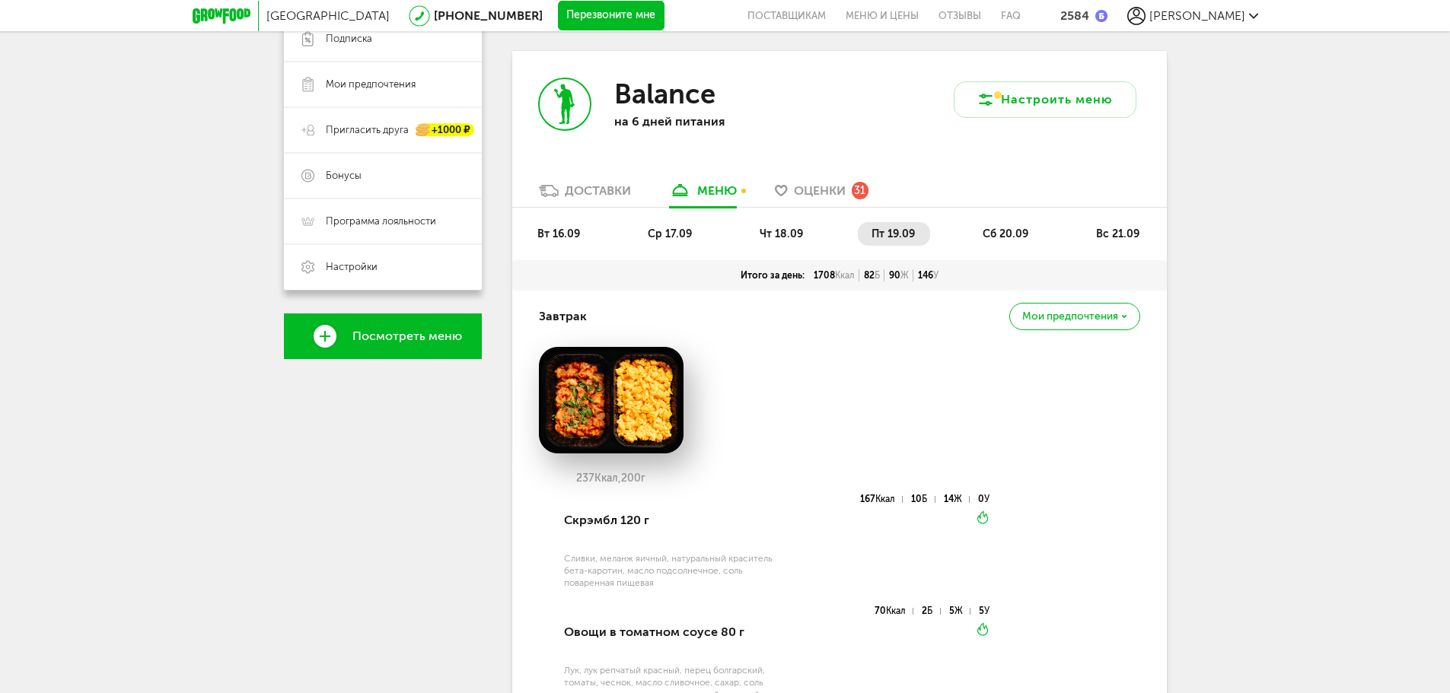
scroll to position [304, 0]
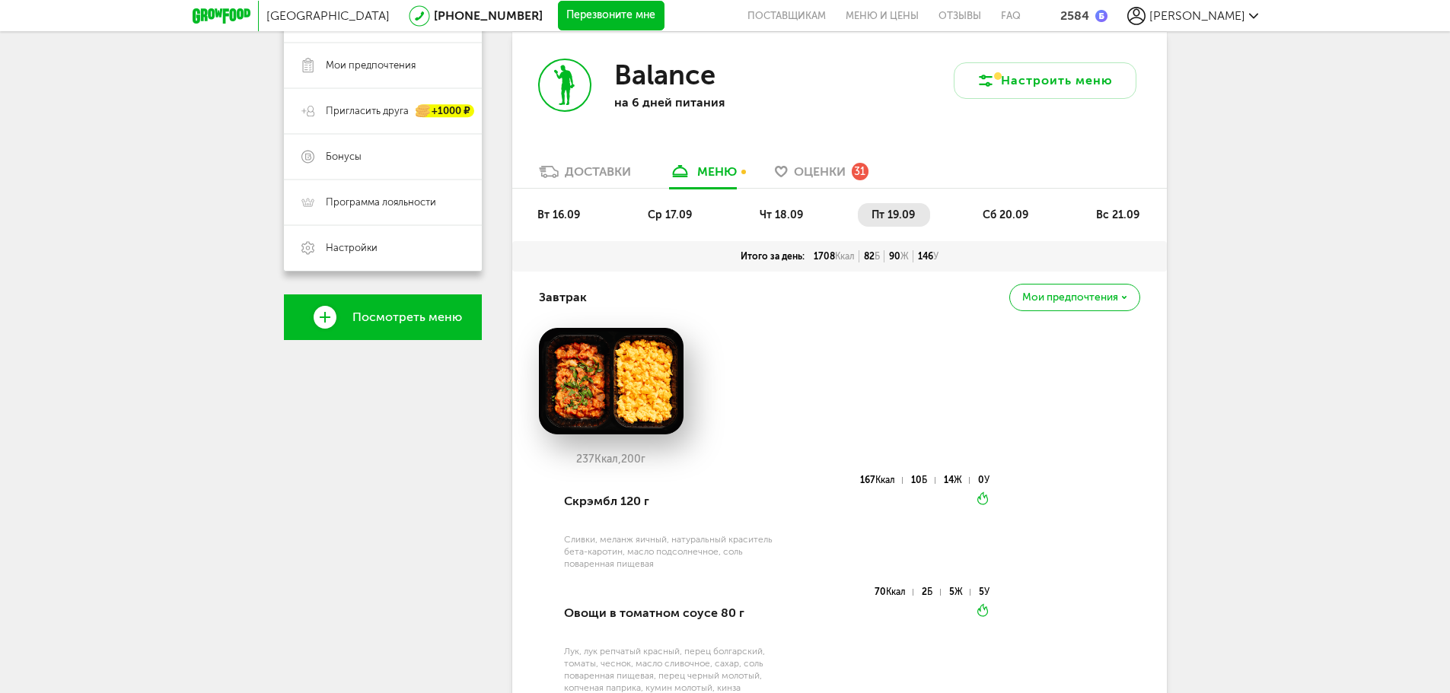
click at [992, 209] on span "сб 20.09" at bounding box center [1006, 215] width 46 height 13
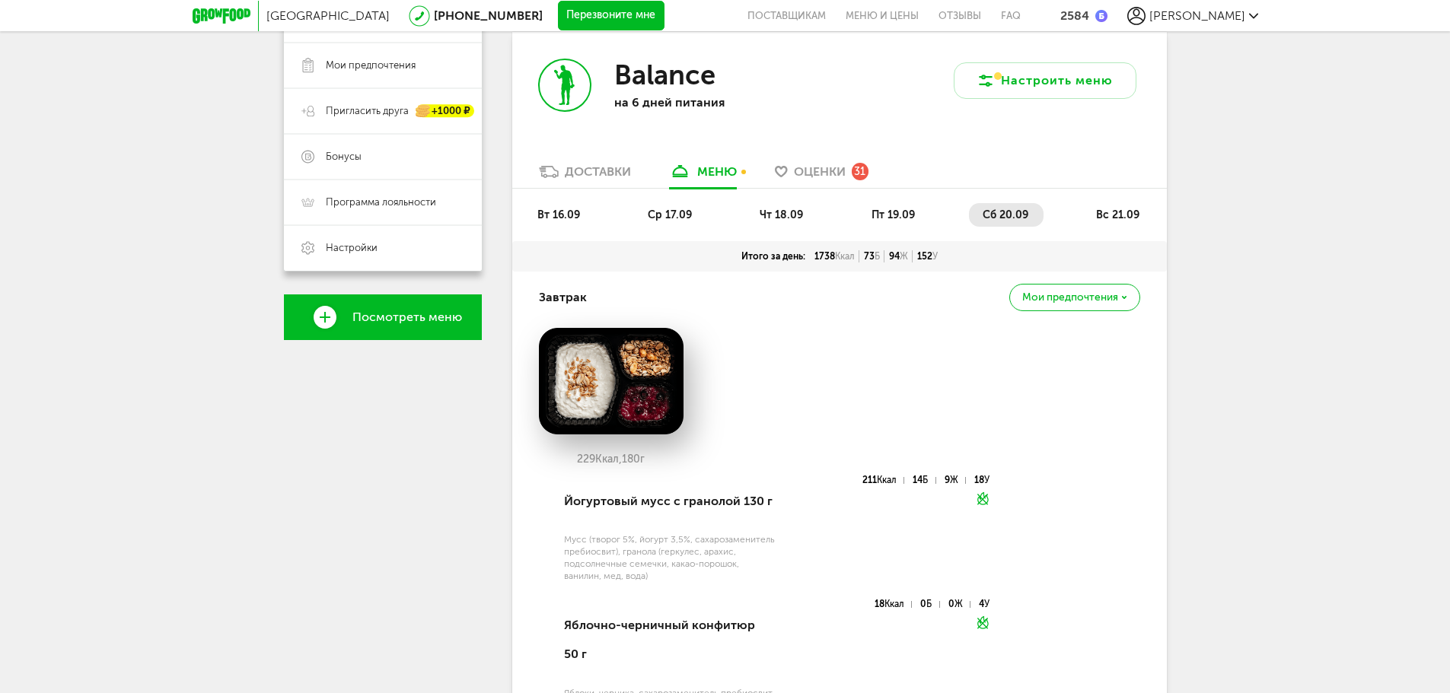
click at [900, 218] on span "пт 19.09" at bounding box center [892, 215] width 43 height 13
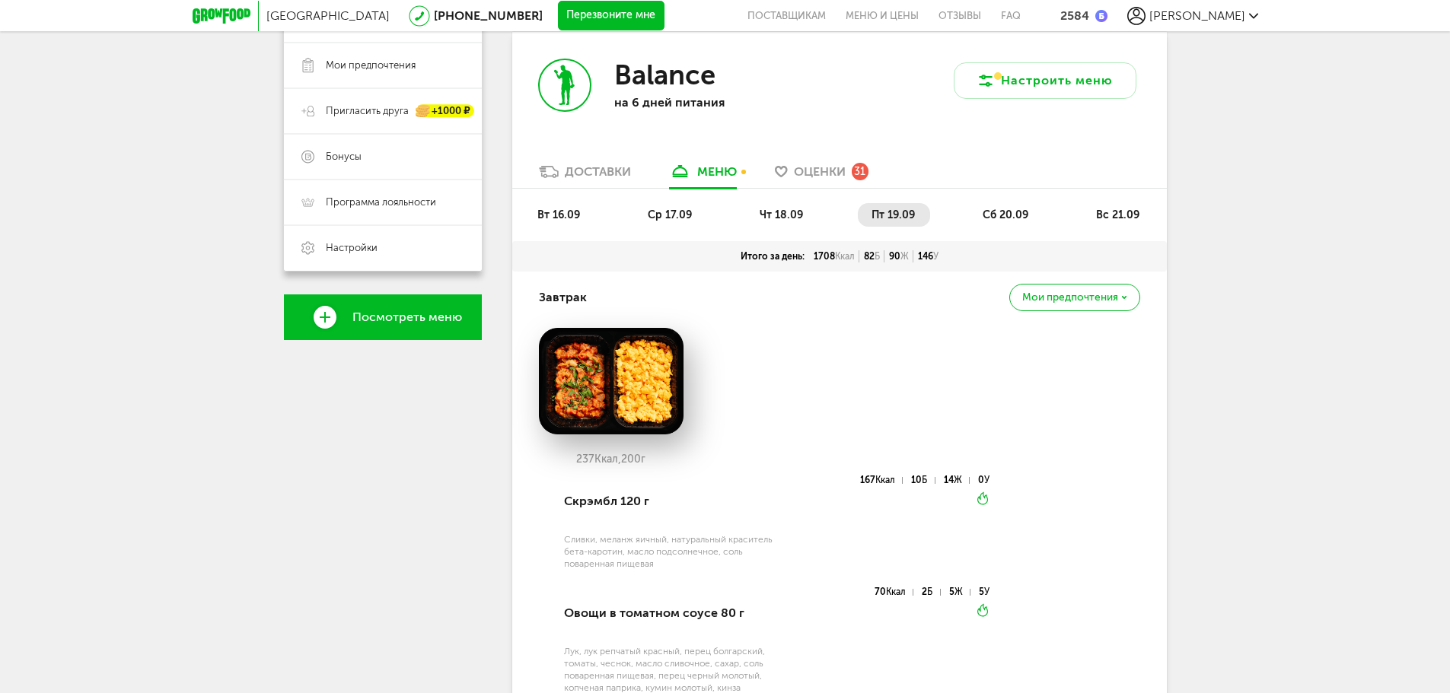
click at [971, 219] on li "сб 20.09" at bounding box center [1006, 215] width 75 height 24
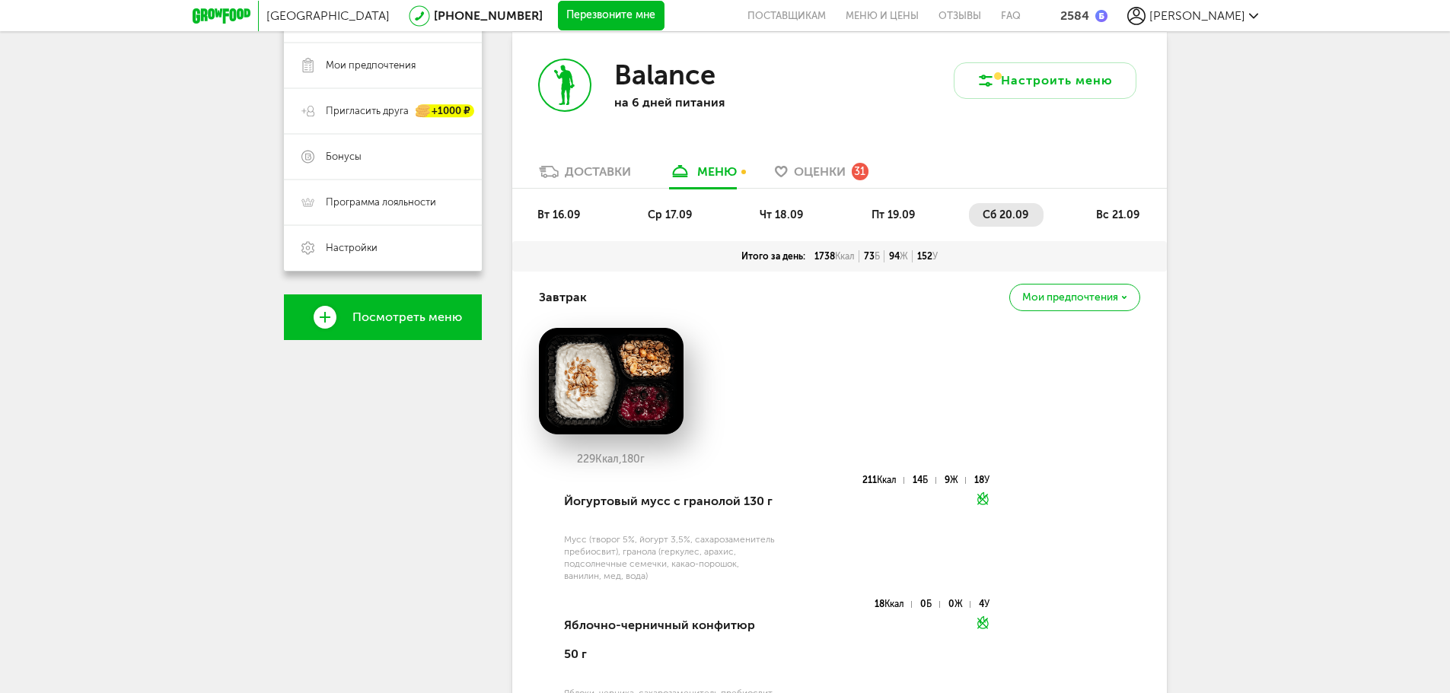
click at [986, 212] on span "сб 20.09" at bounding box center [1006, 215] width 46 height 13
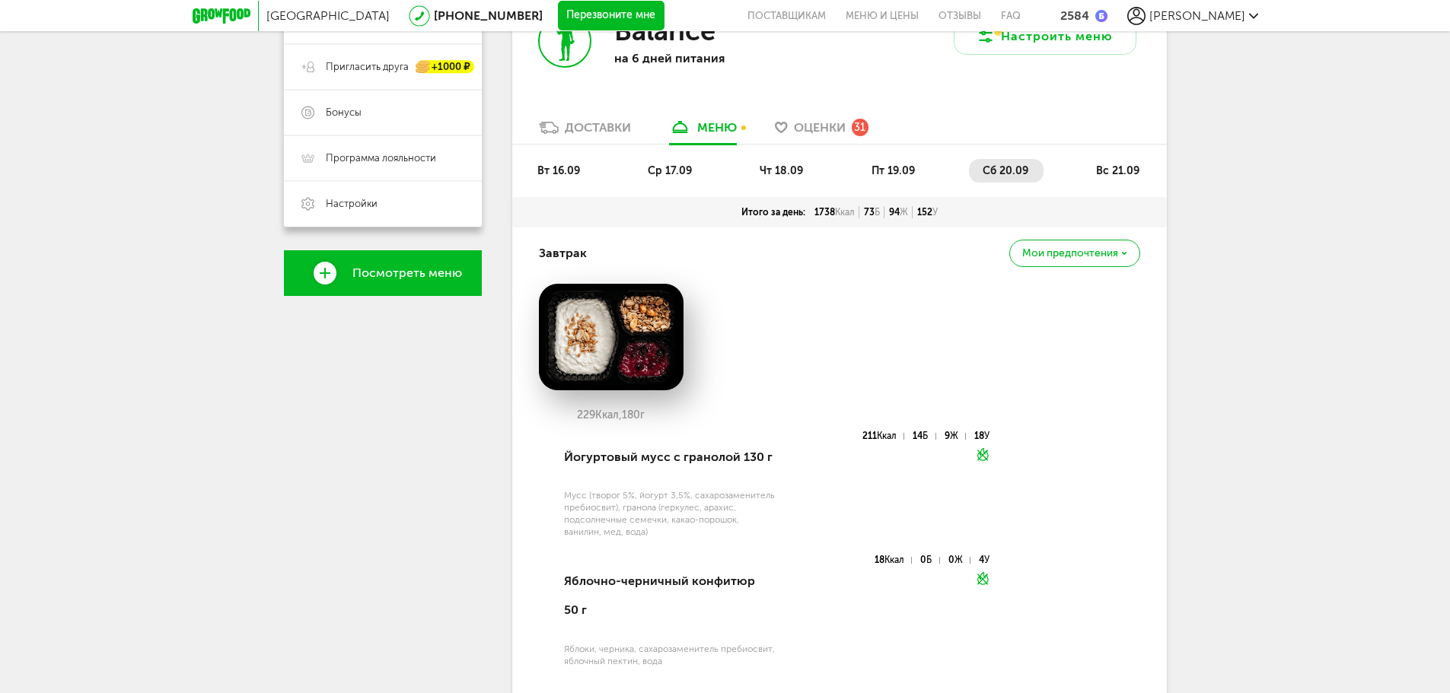
scroll to position [273, 0]
